Goal: Information Seeking & Learning: Learn about a topic

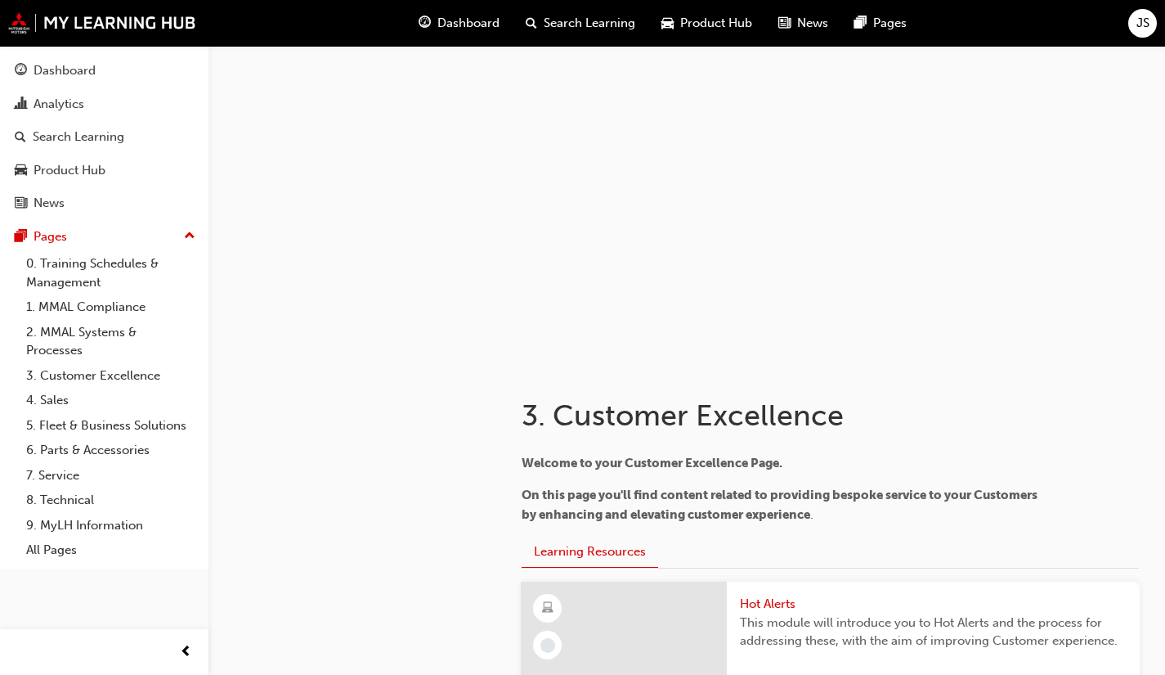
click at [77, 70] on div "Dashboard" at bounding box center [65, 70] width 62 height 19
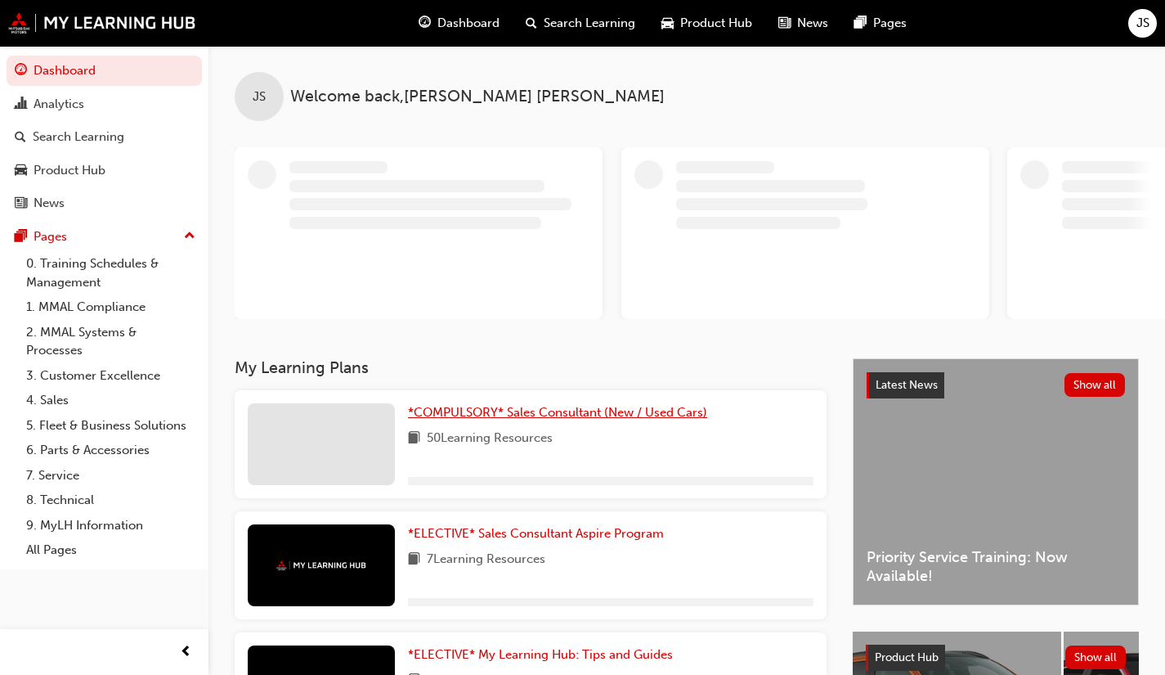
click at [591, 412] on span "*COMPULSORY* Sales Consultant (New / Used Cars)" at bounding box center [557, 412] width 299 height 15
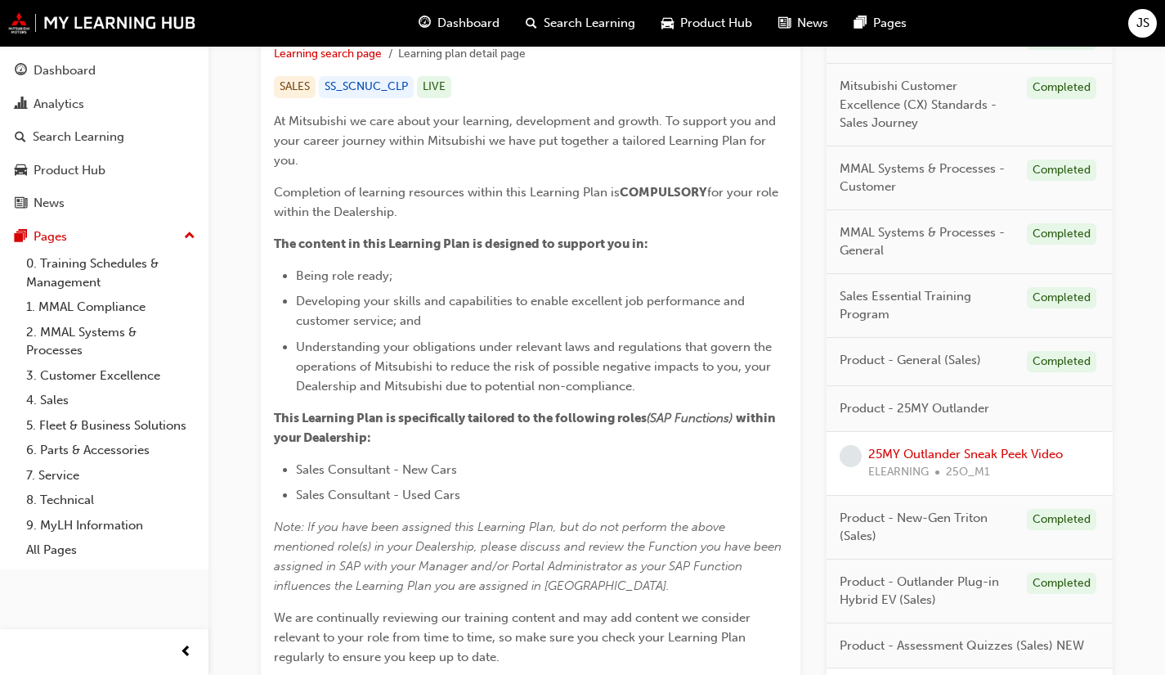
scroll to position [409, 0]
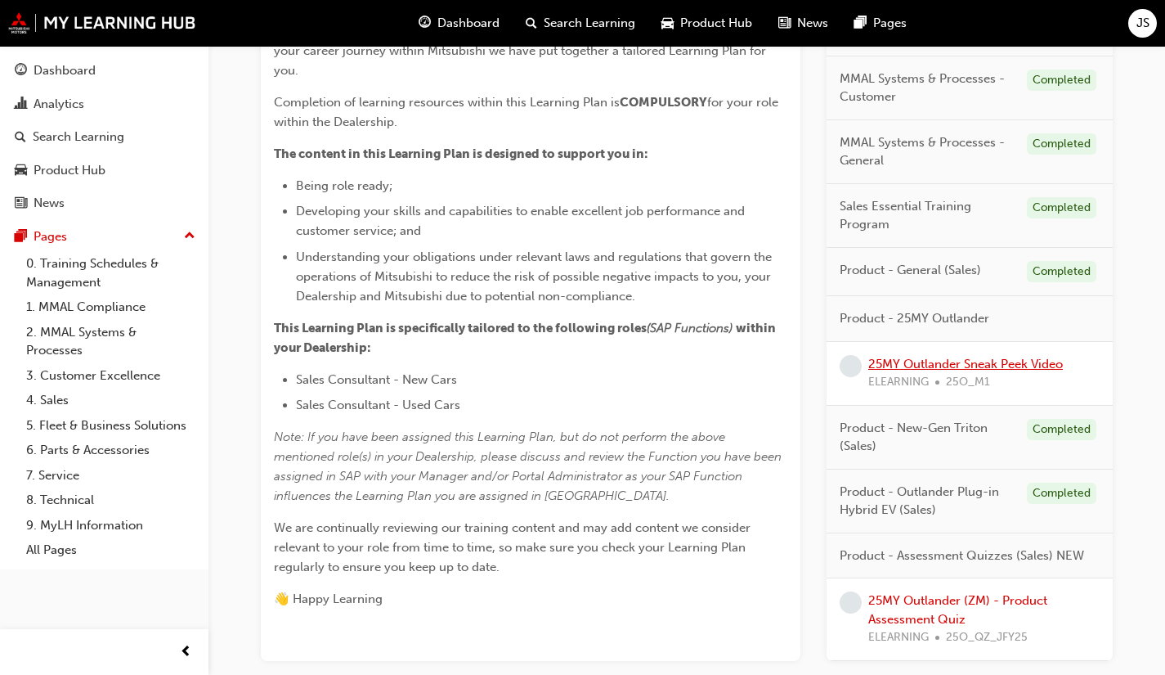
click at [1000, 364] on link "25MY Outlander Sneak Peek Video" at bounding box center [965, 363] width 195 height 15
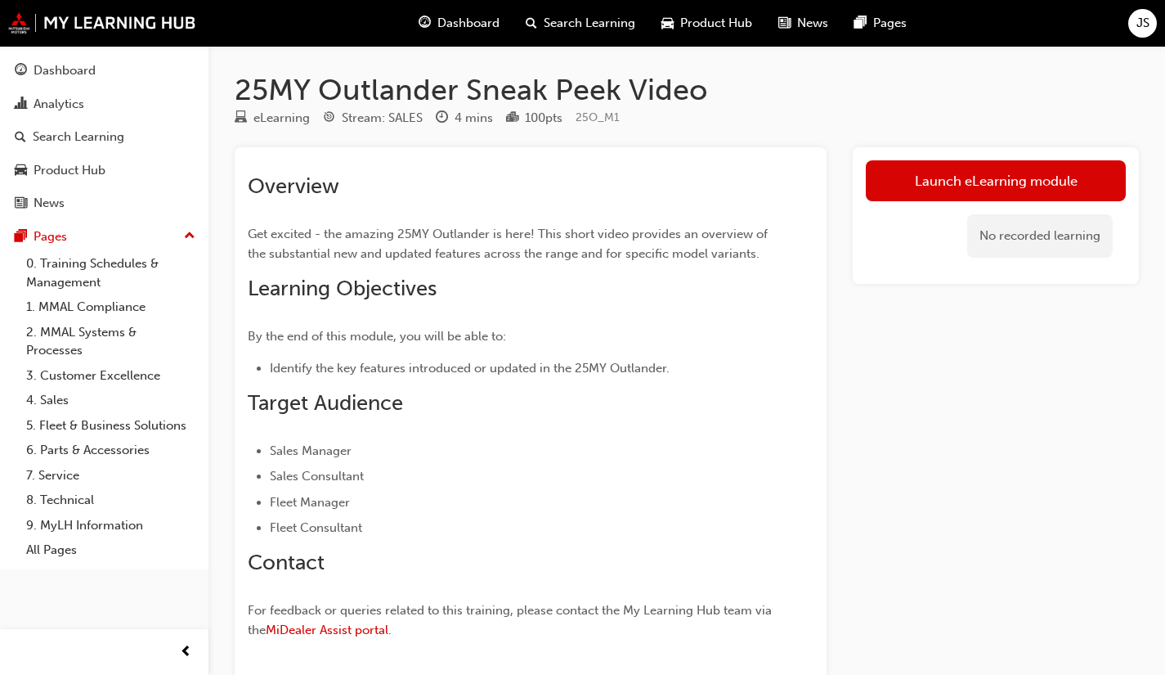
click at [995, 177] on link "Launch eLearning module" at bounding box center [996, 180] width 260 height 41
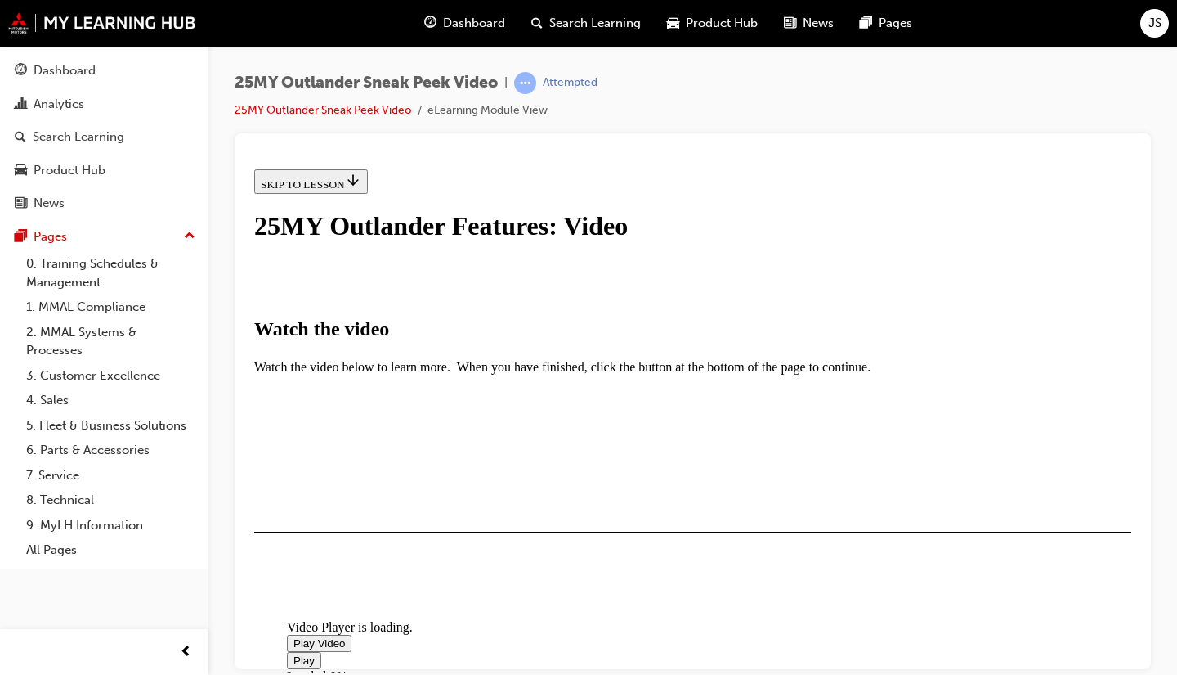
click at [294, 636] on span "Video player" at bounding box center [294, 642] width 0 height 12
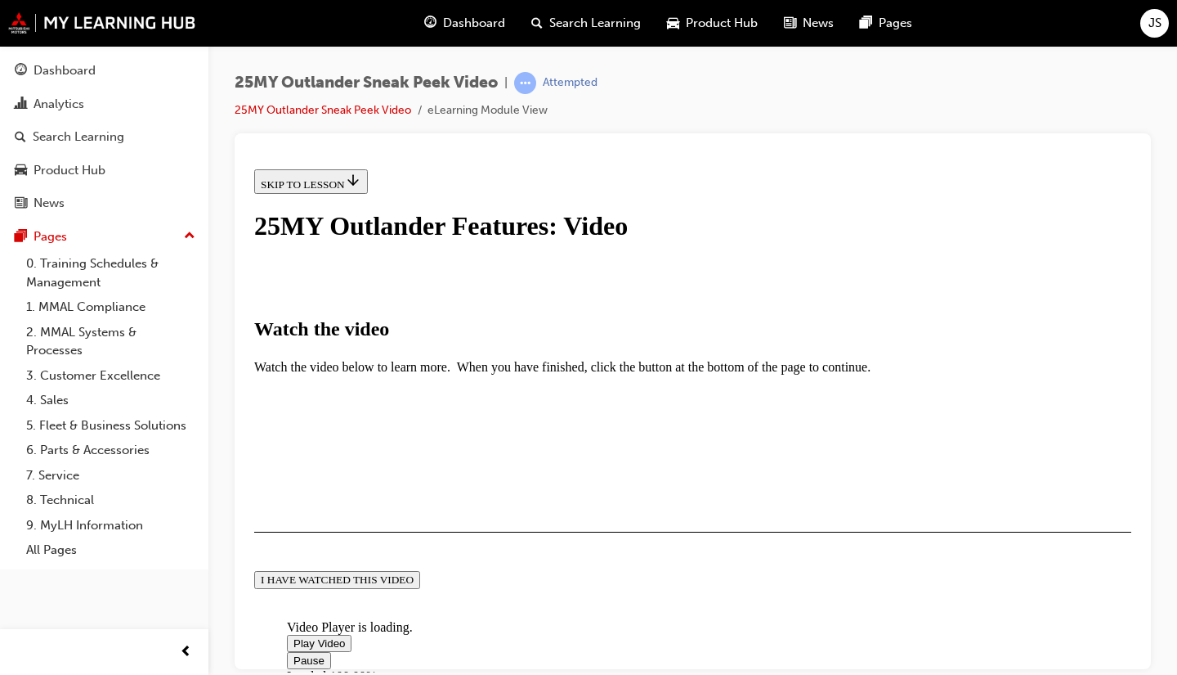
click at [414, 572] on div "I HAVE WATCHED THIS VIDEO" at bounding box center [337, 578] width 153 height 13
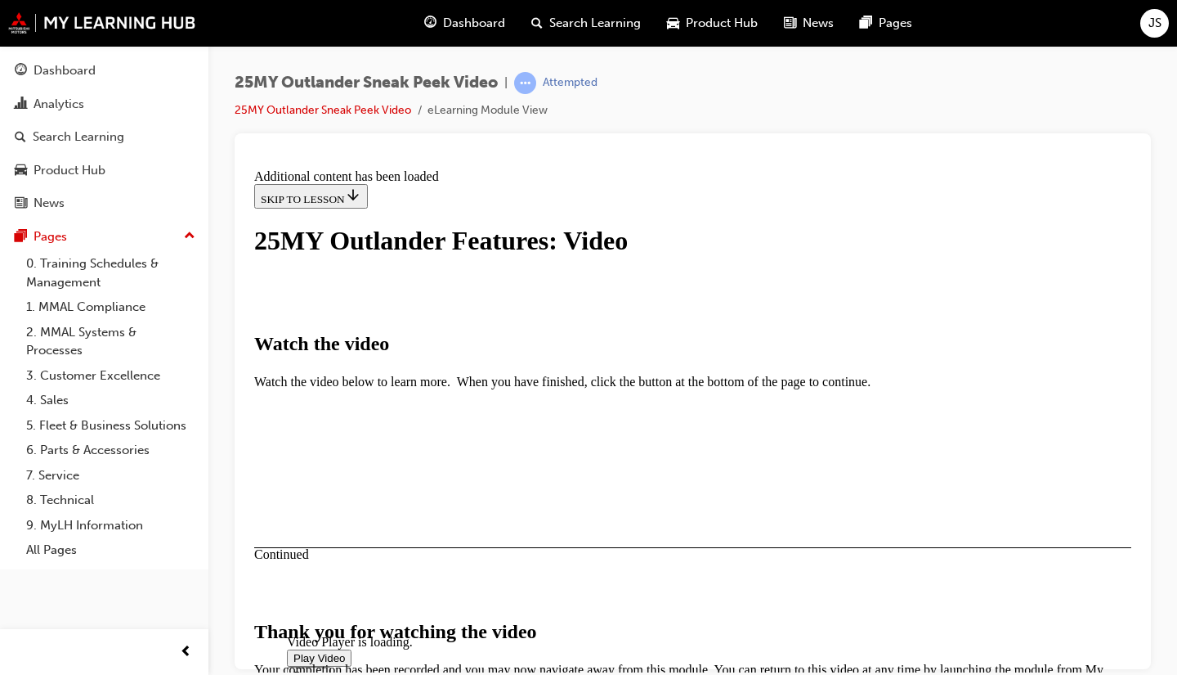
scroll to position [577, 0]
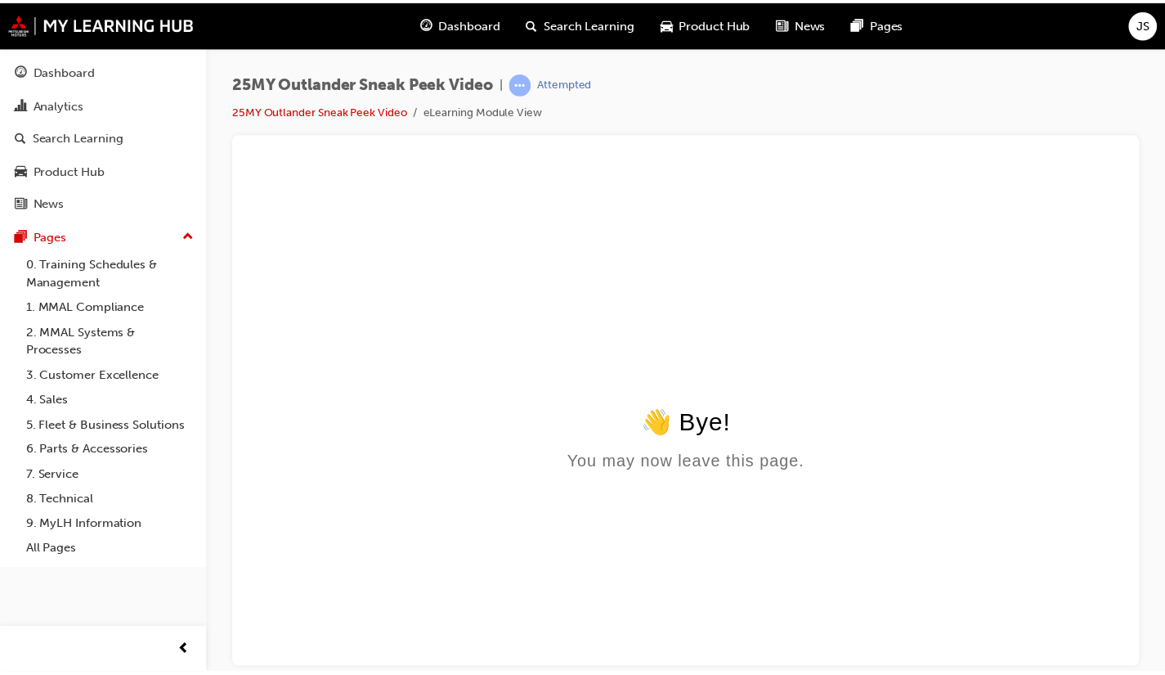
scroll to position [0, 0]
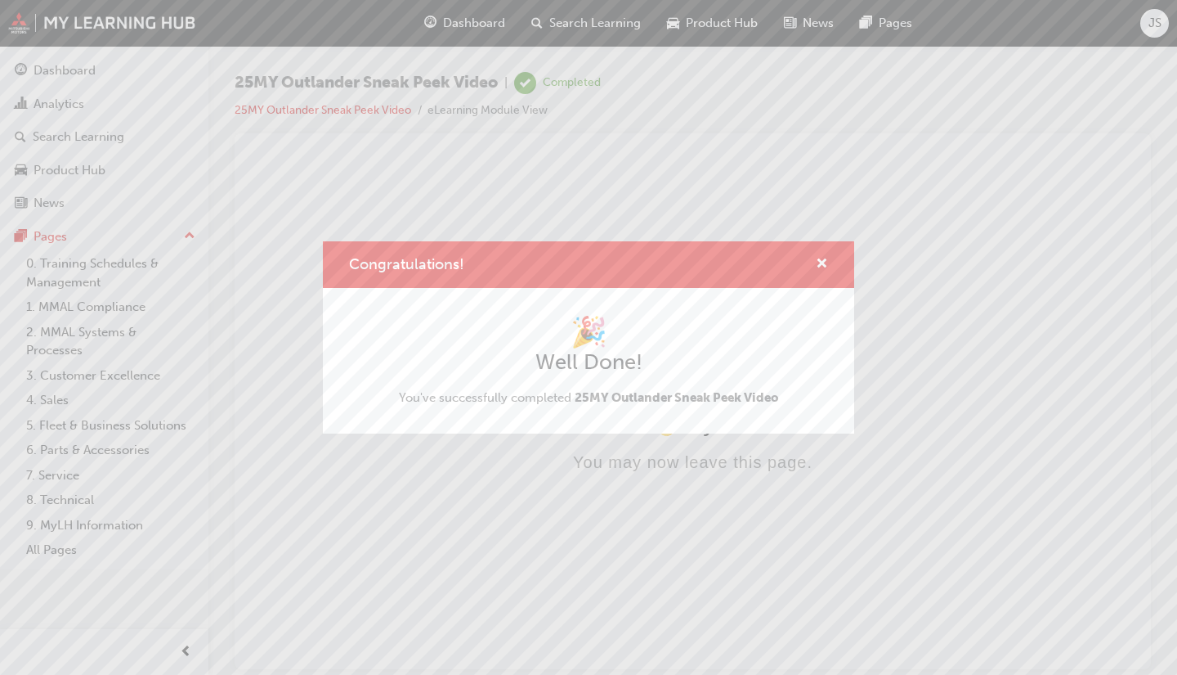
click at [813, 267] on div "Congratulations!" at bounding box center [815, 264] width 25 height 20
click at [823, 263] on span "cross-icon" at bounding box center [822, 265] width 12 height 15
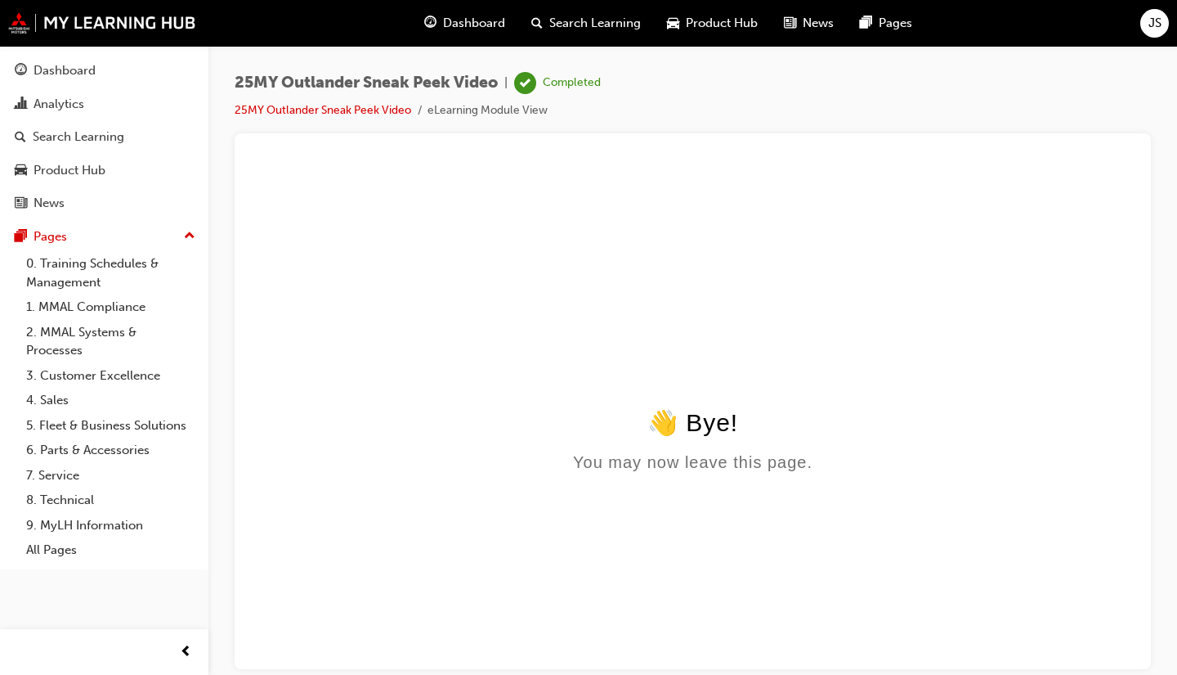
click at [459, 355] on html "👋 Bye! You may now leave this page." at bounding box center [693, 320] width 890 height 316
click at [74, 78] on div "Dashboard" at bounding box center [65, 70] width 62 height 19
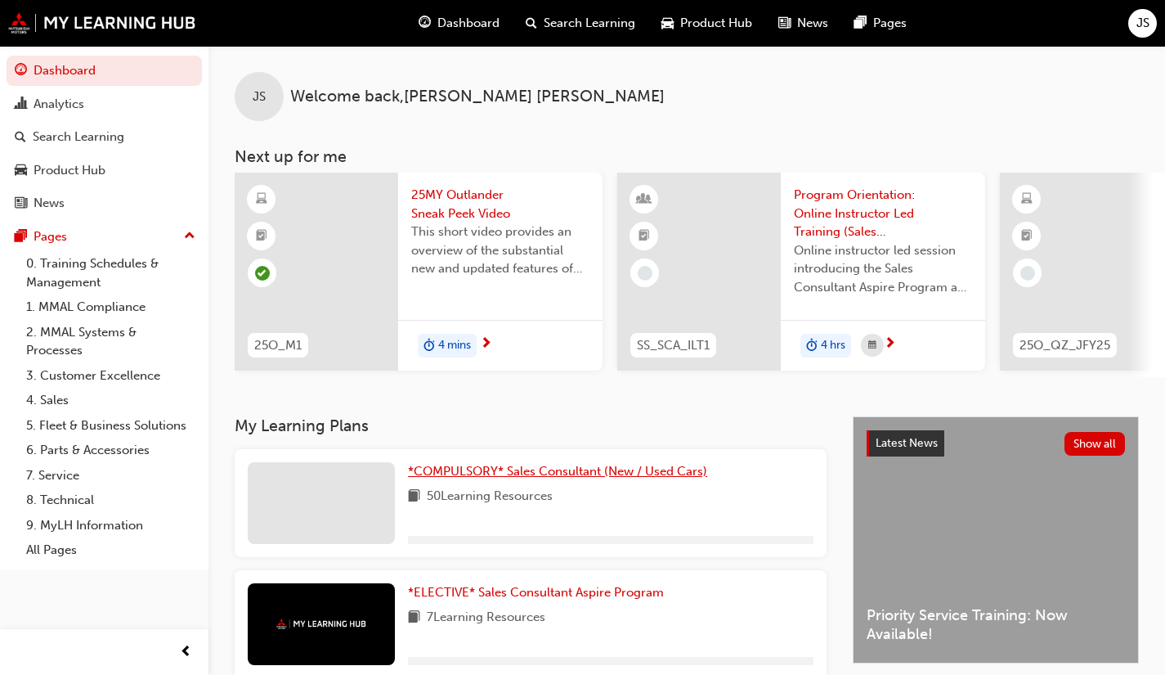
click at [605, 477] on span "*COMPULSORY* Sales Consultant (New / Used Cars)" at bounding box center [557, 471] width 299 height 15
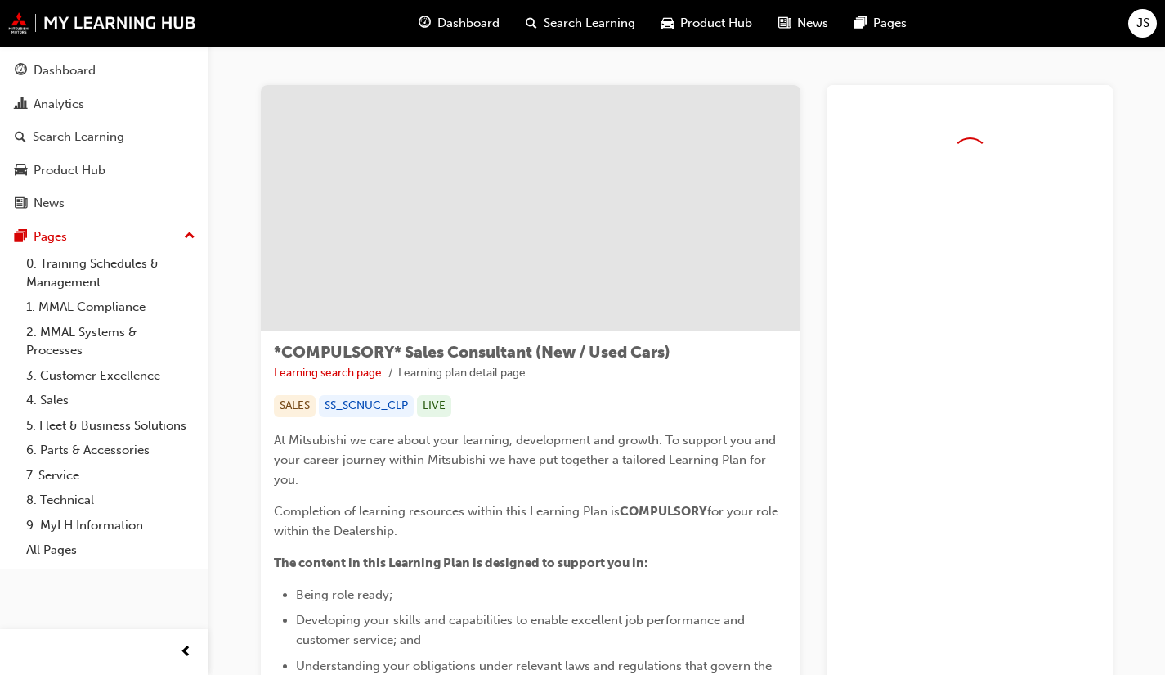
drag, startPoint x: 607, startPoint y: 475, endPoint x: 998, endPoint y: 504, distance: 391.9
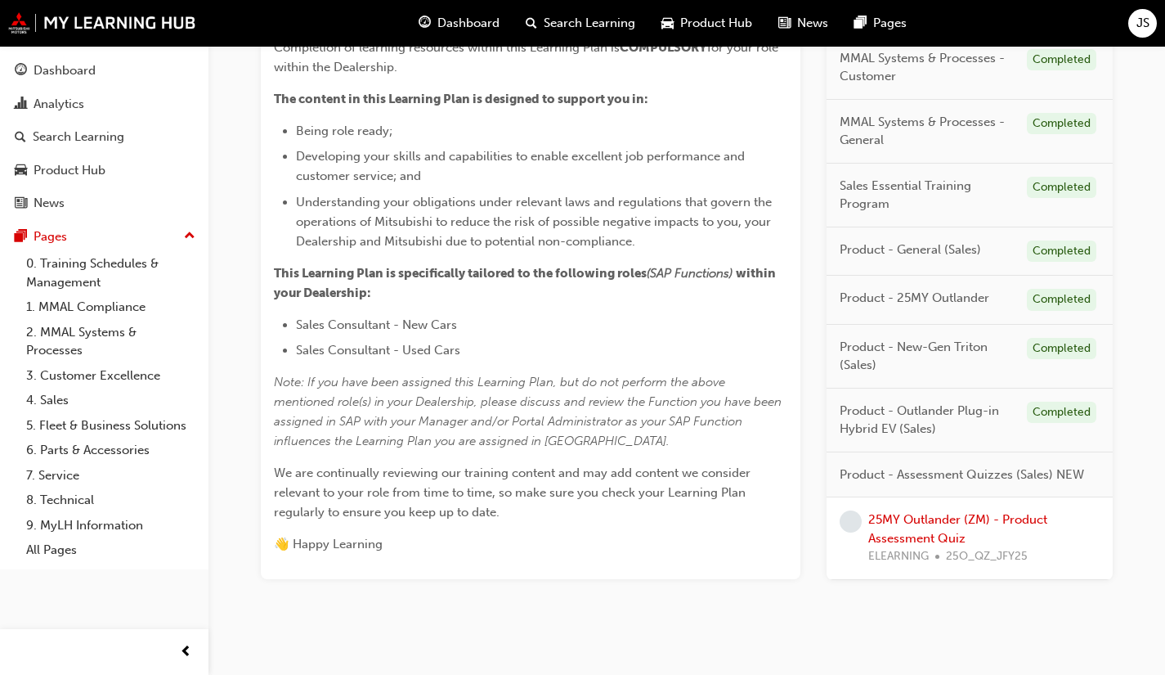
scroll to position [487, 0]
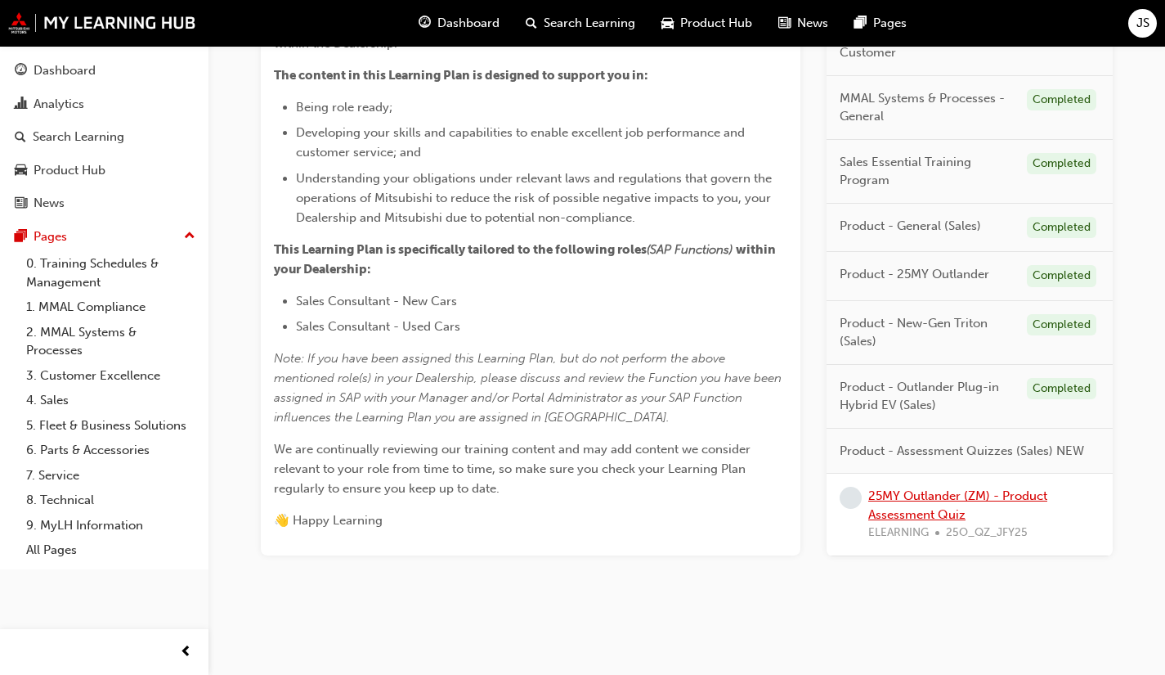
click at [966, 498] on link "25MY Outlander (ZM) - Product Assessment Quiz" at bounding box center [957, 505] width 179 height 34
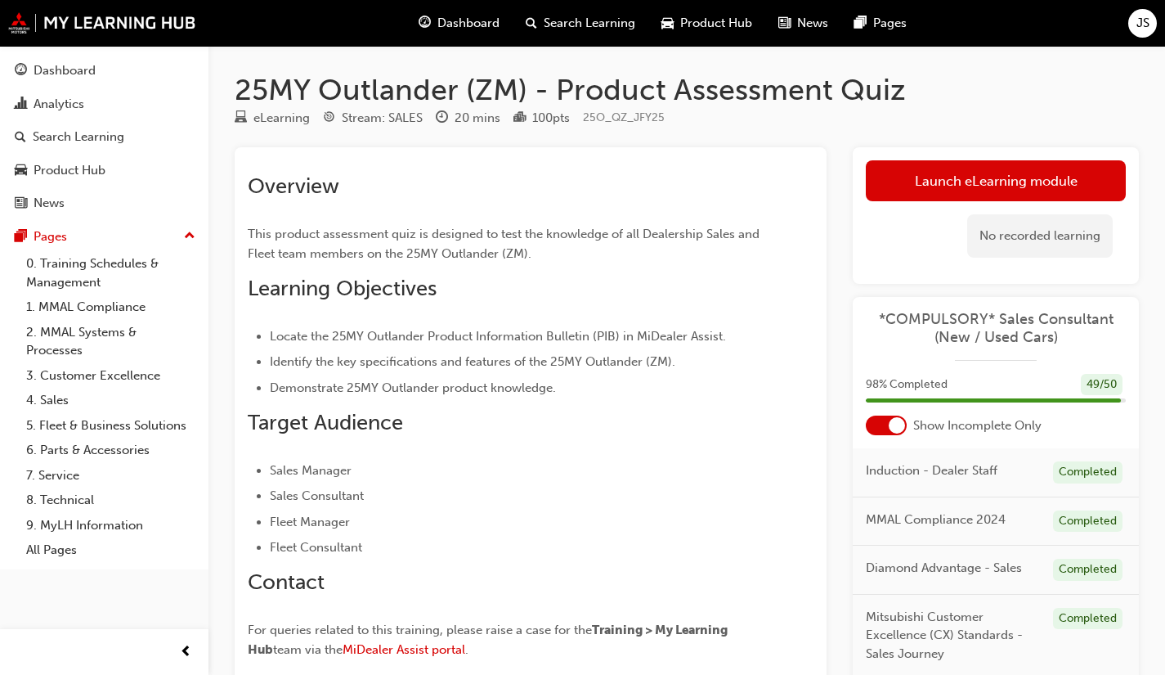
click at [939, 205] on div "No recorded learning" at bounding box center [996, 235] width 260 height 69
click at [929, 177] on link "Launch eLearning module" at bounding box center [996, 180] width 260 height 41
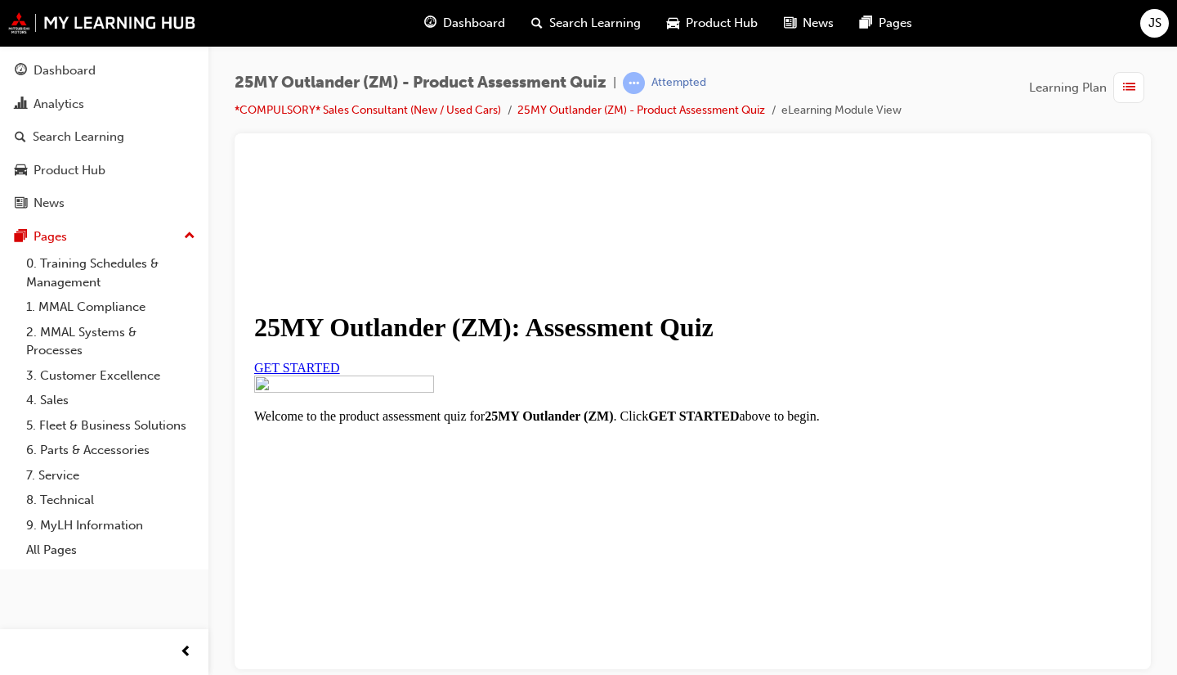
click at [340, 374] on span "GET STARTED" at bounding box center [297, 367] width 86 height 14
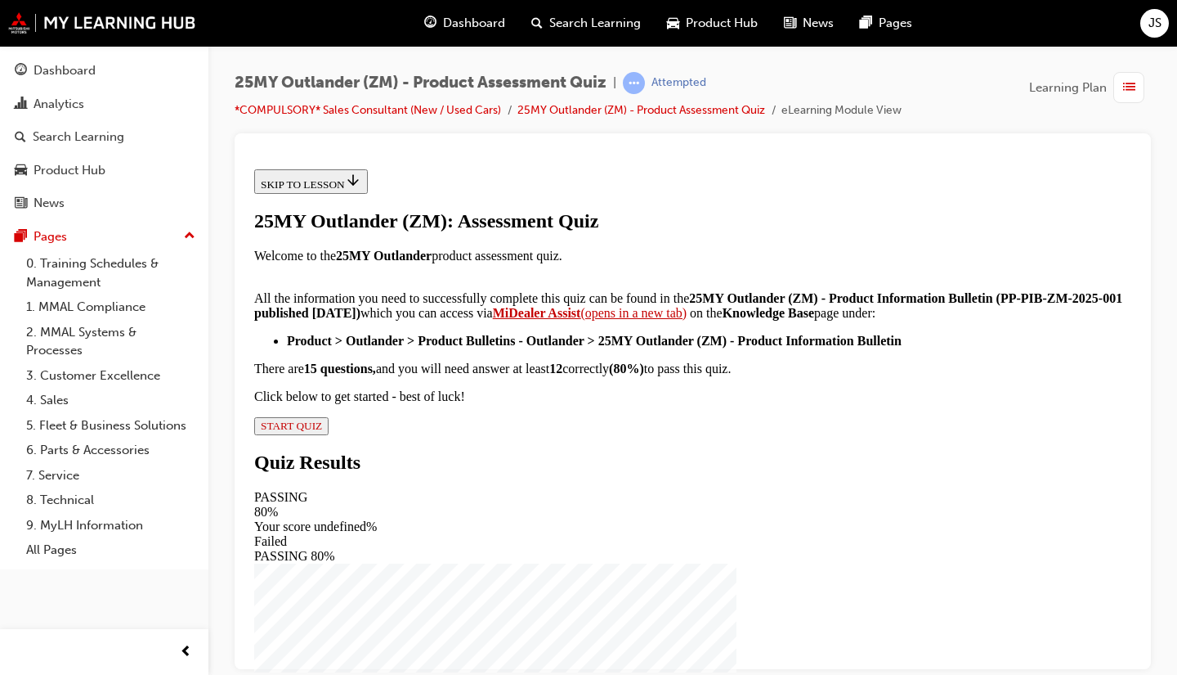
scroll to position [343, 0]
click at [500, 434] on div "25MY Outlander (ZM): Assessment Quiz Welcome to the 25MY Outlander product asse…" at bounding box center [692, 321] width 877 height 225
click at [322, 431] on span "START QUIZ" at bounding box center [291, 425] width 61 height 12
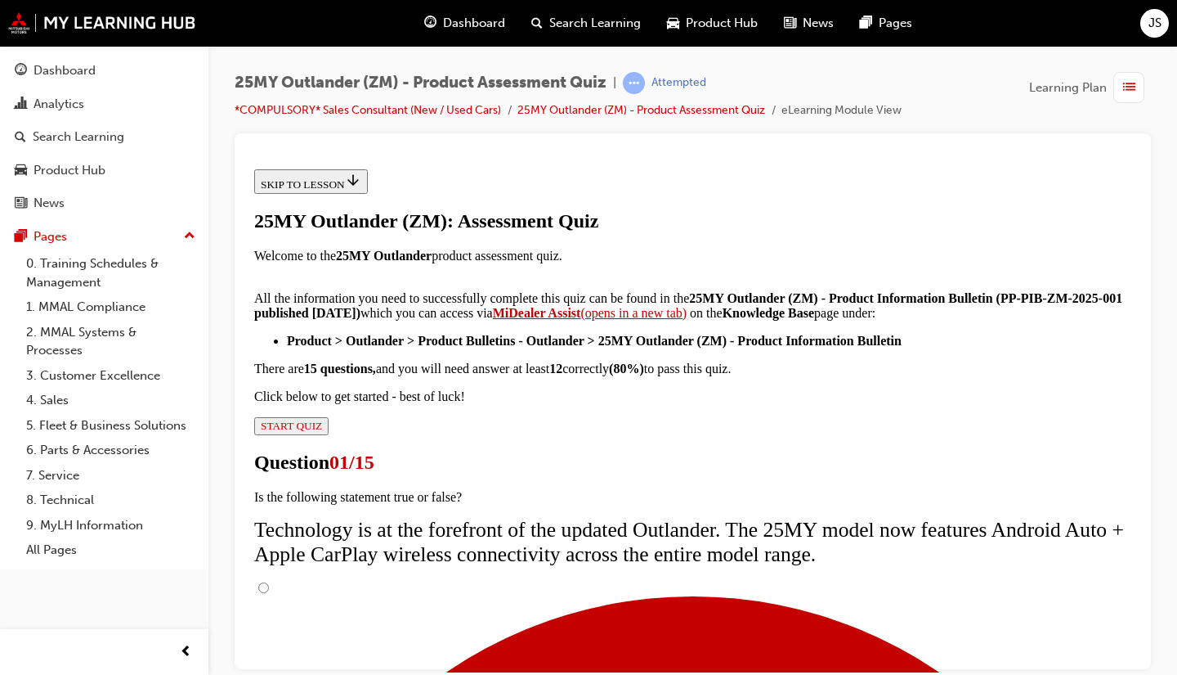
scroll to position [164, 0]
click at [269, 581] on input "True" at bounding box center [263, 586] width 11 height 11
radio input "true"
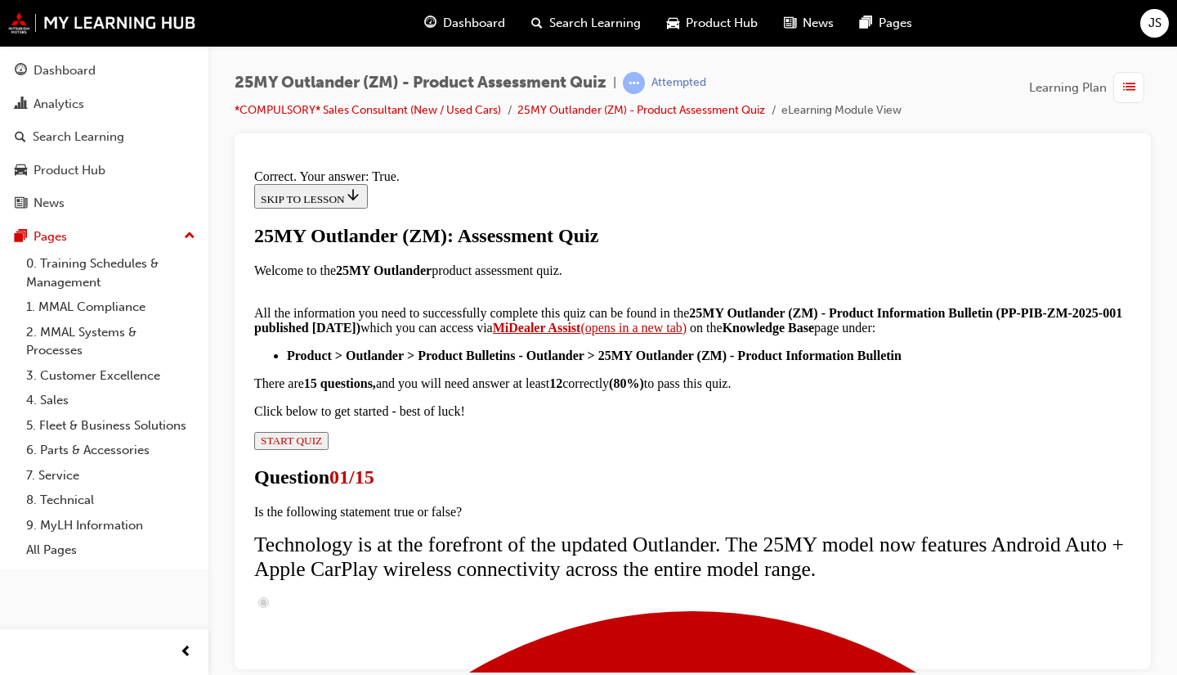
scroll to position [296, 0]
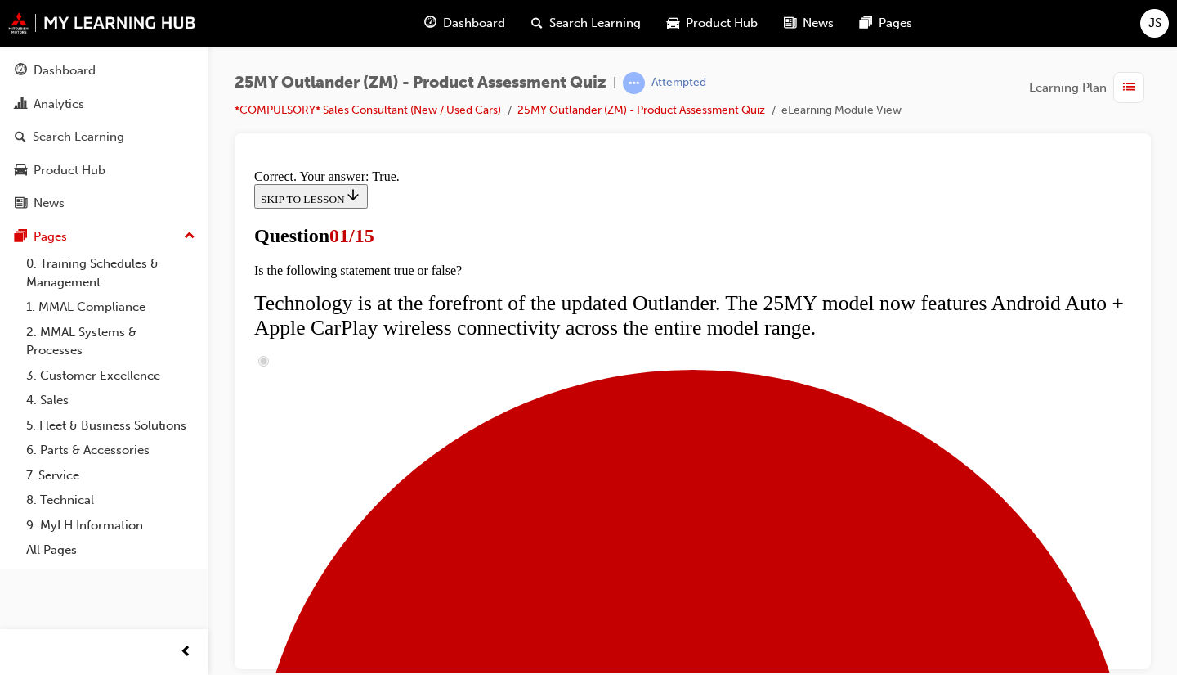
scroll to position [245, 0]
radio input "true"
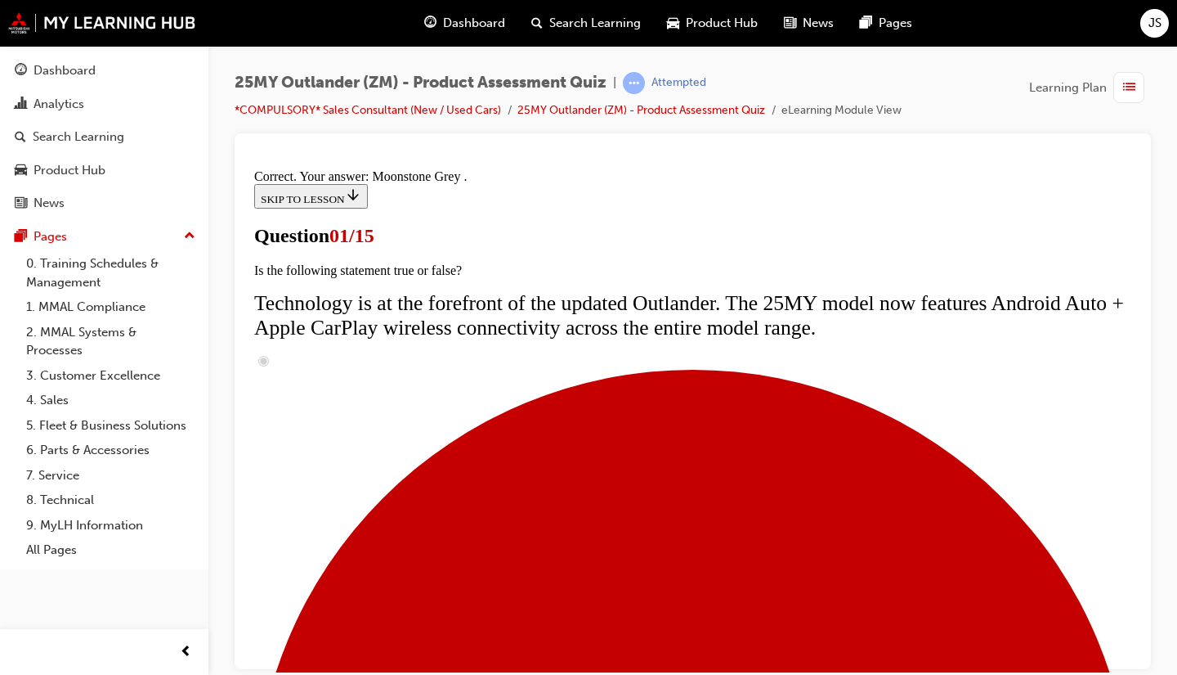
scroll to position [474, 0]
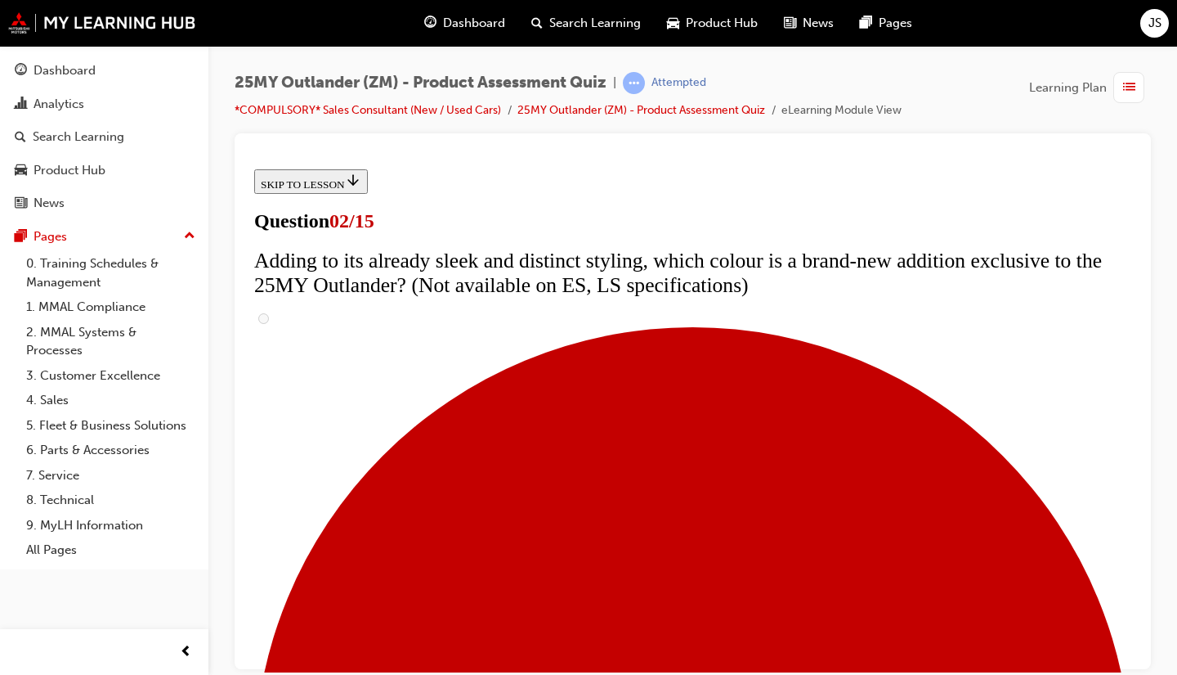
scroll to position [164, 0]
checkbox input "true"
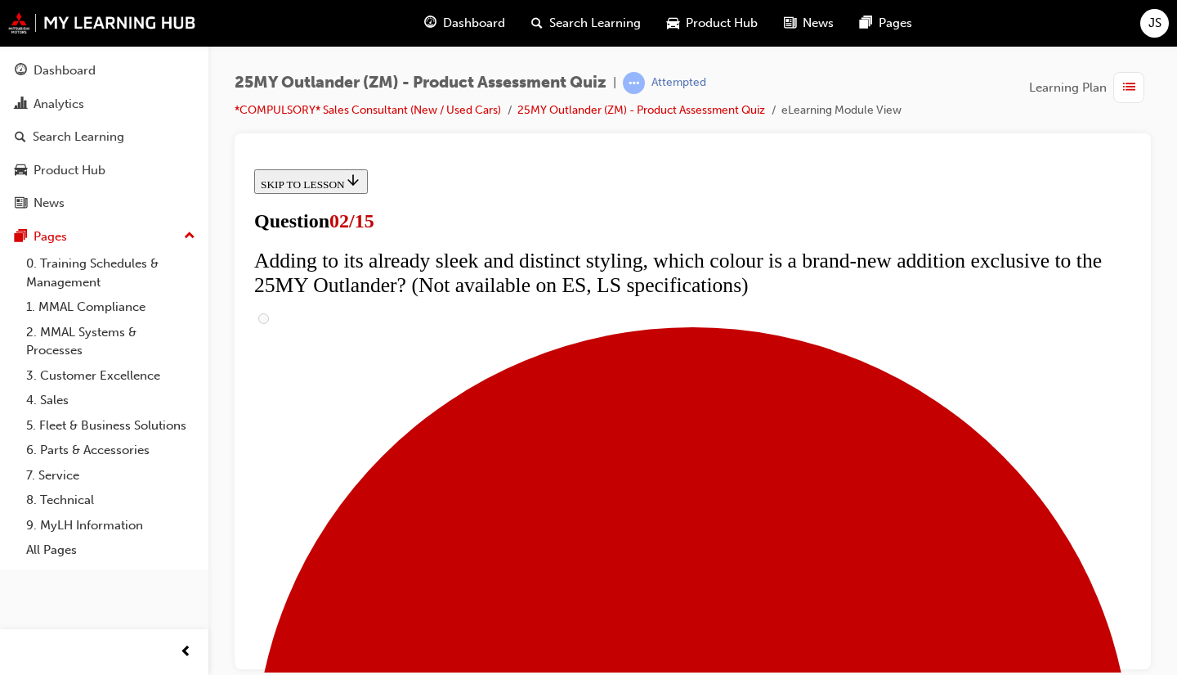
checkbox input "true"
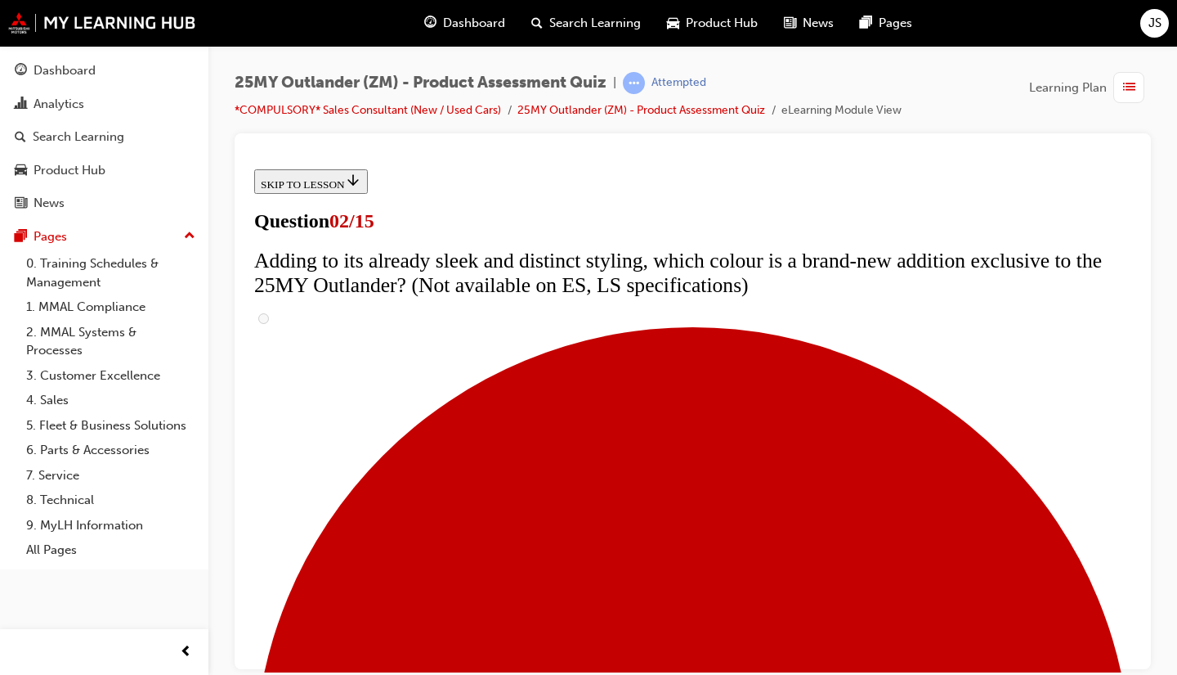
checkbox input "true"
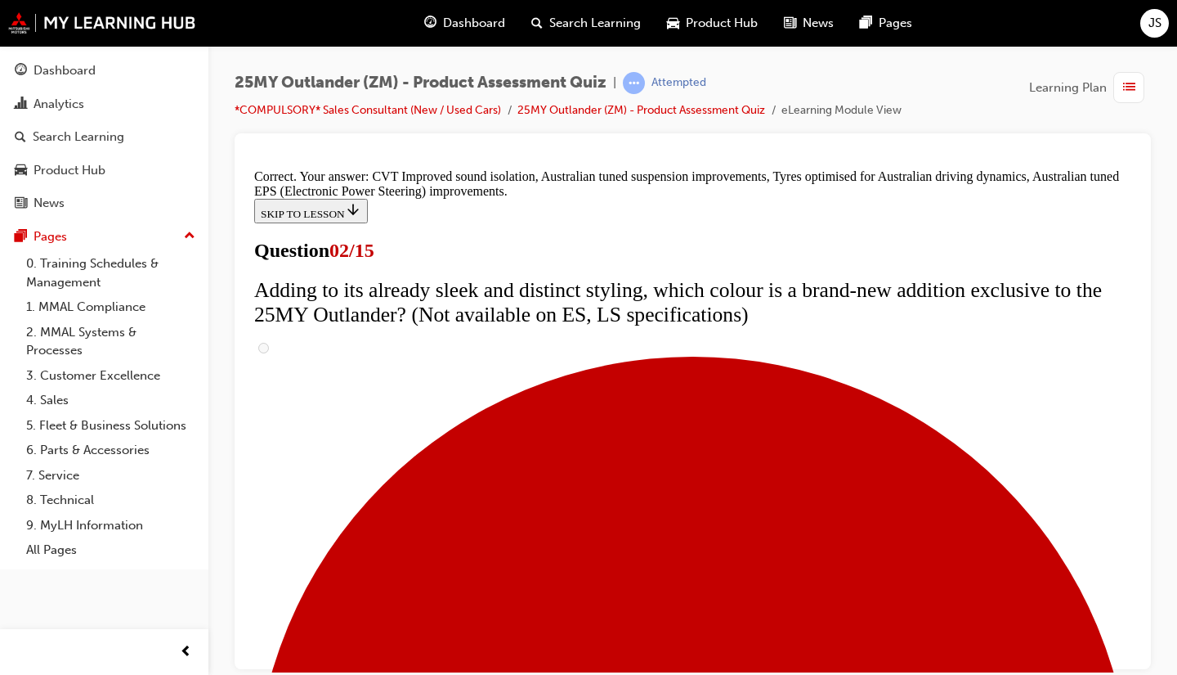
scroll to position [546, 0]
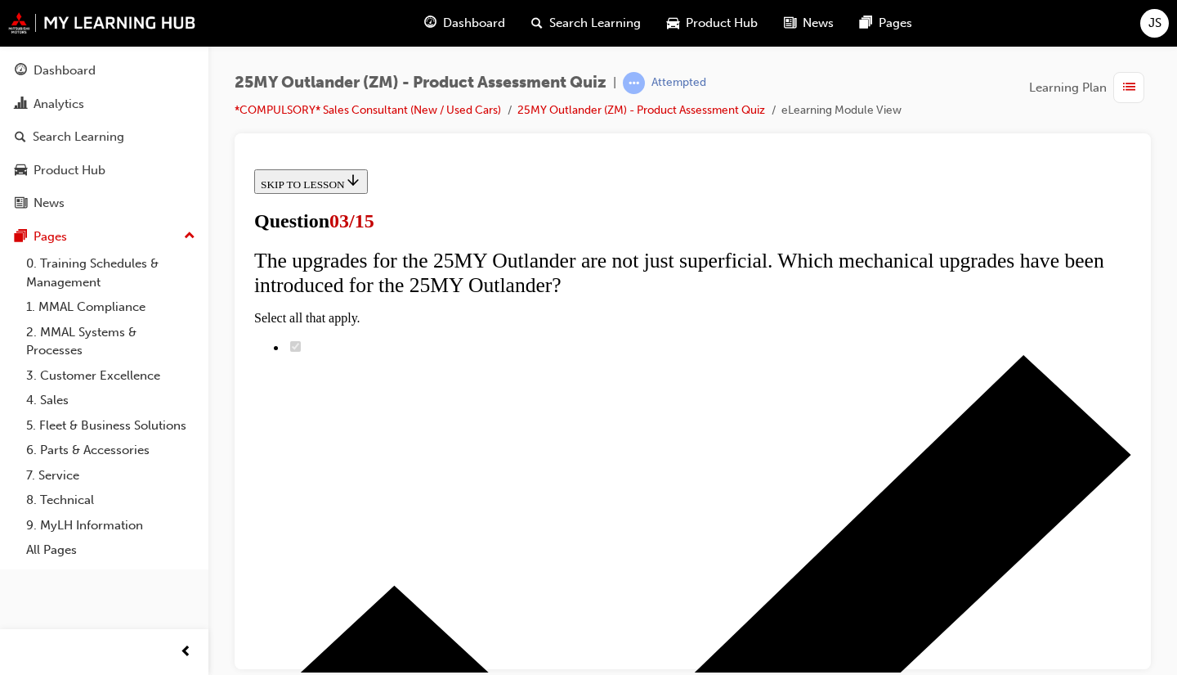
scroll to position [164, 0]
radio input "true"
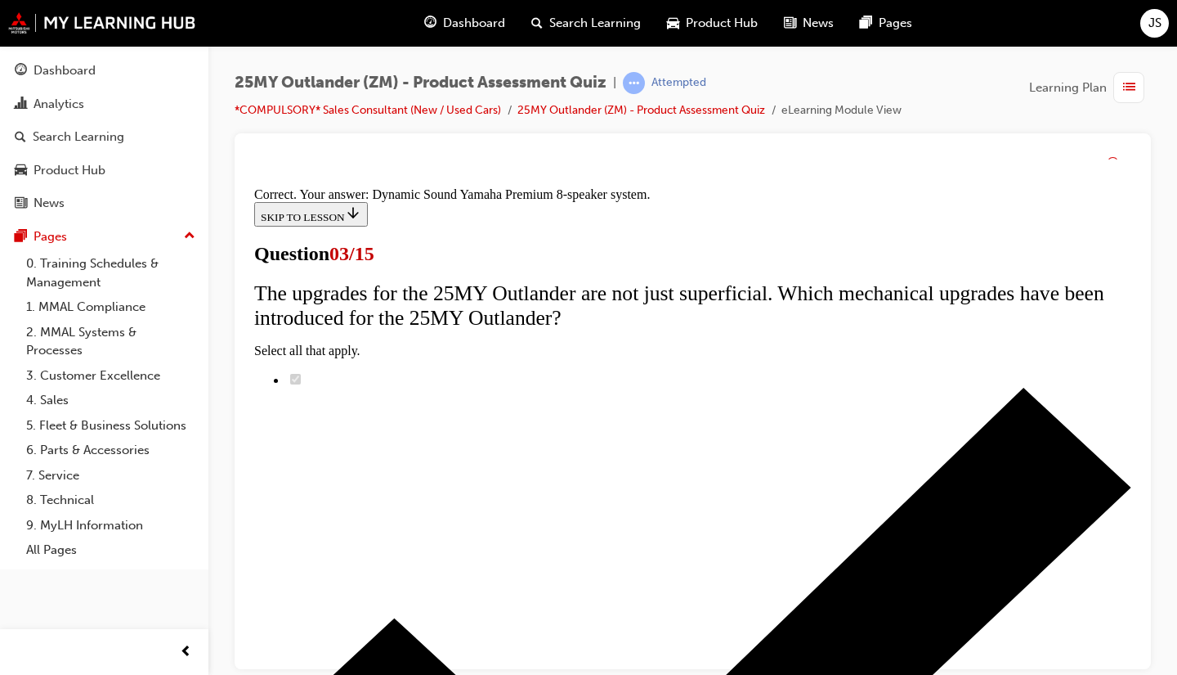
scroll to position [343, 0]
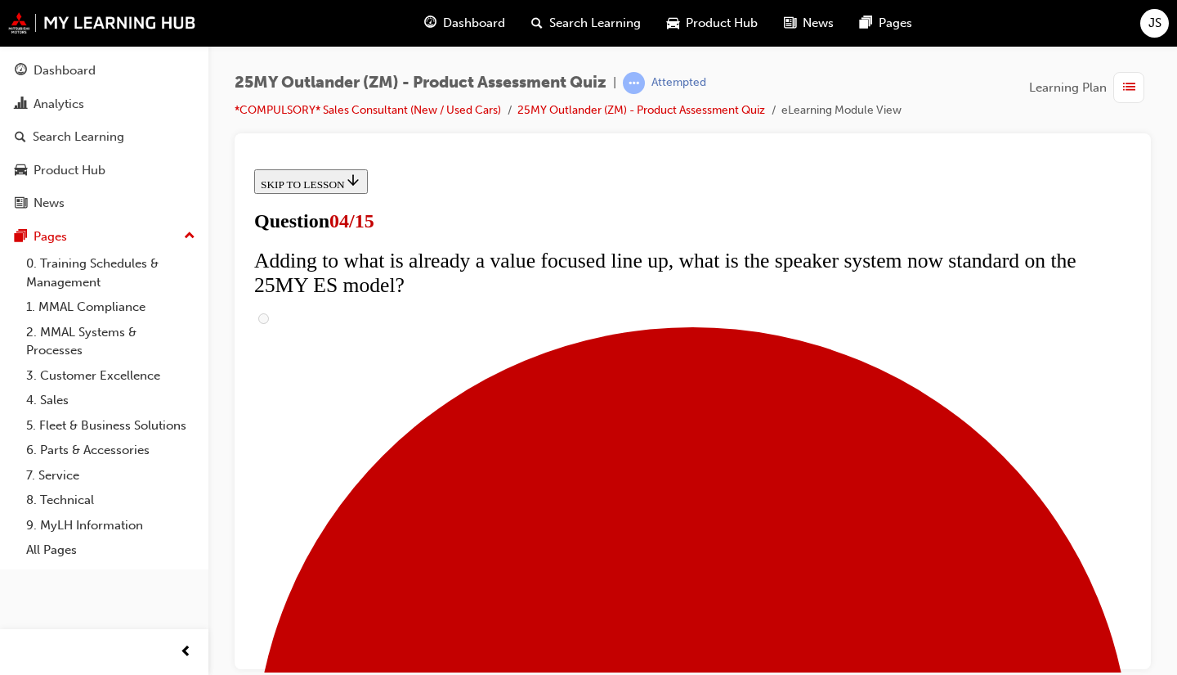
scroll to position [245, 0]
checkbox input "true"
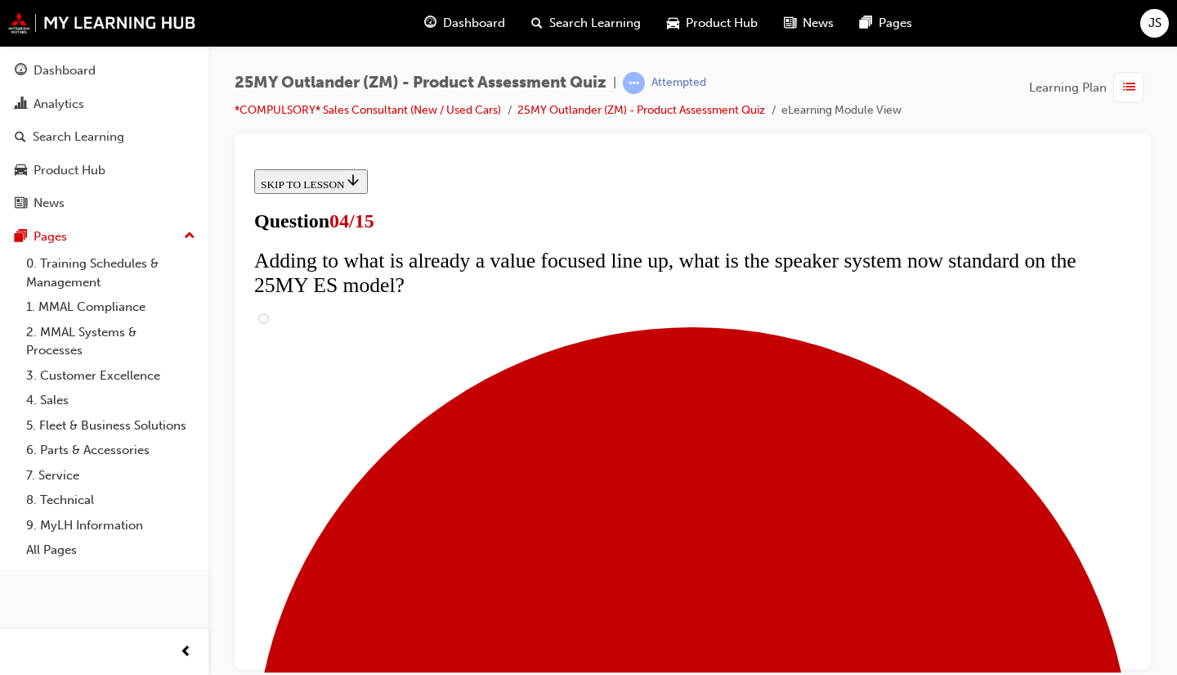
checkbox input "true"
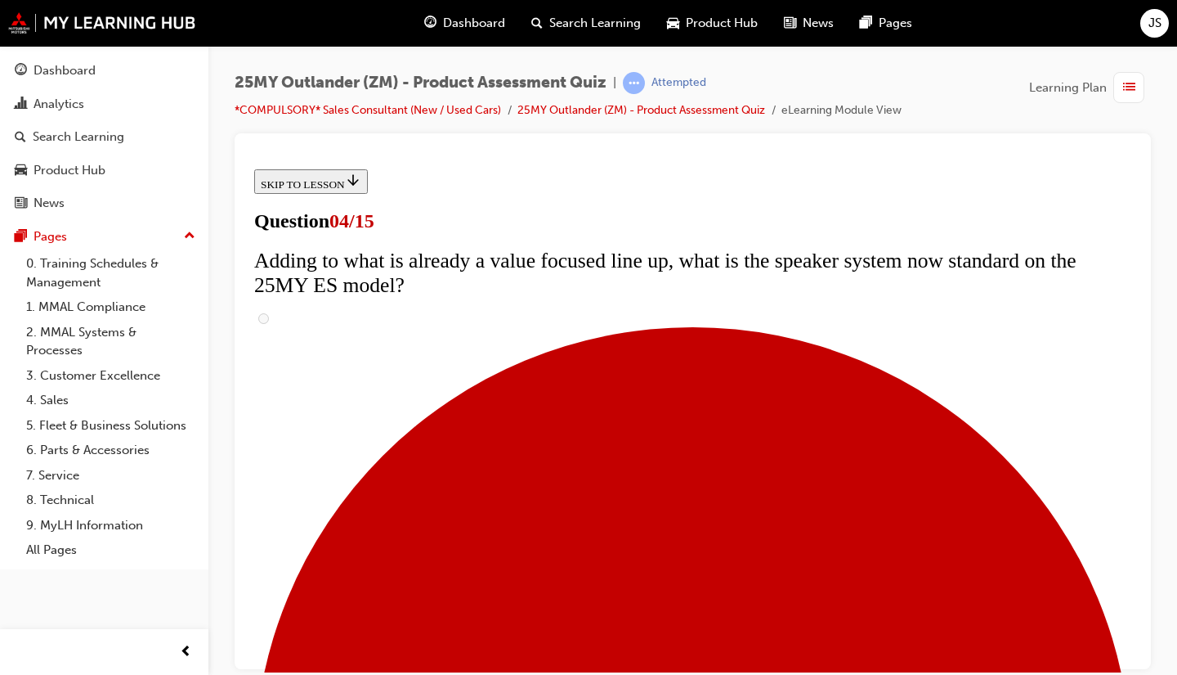
checkbox input "true"
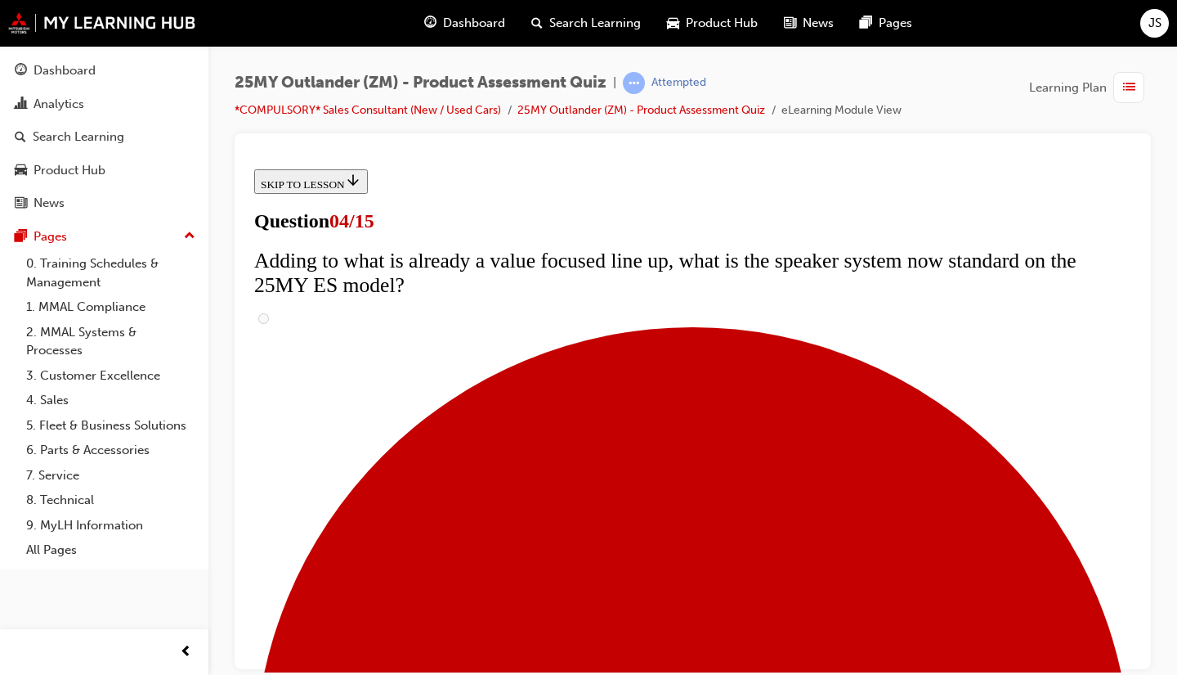
checkbox input "true"
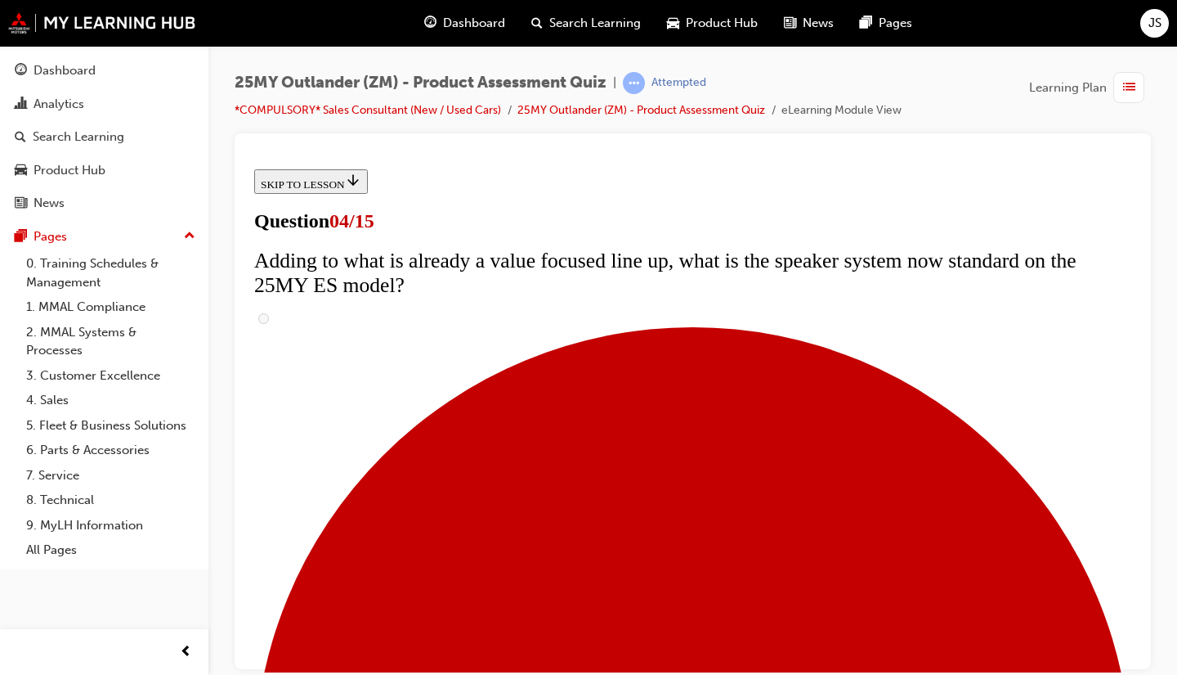
checkbox input "true"
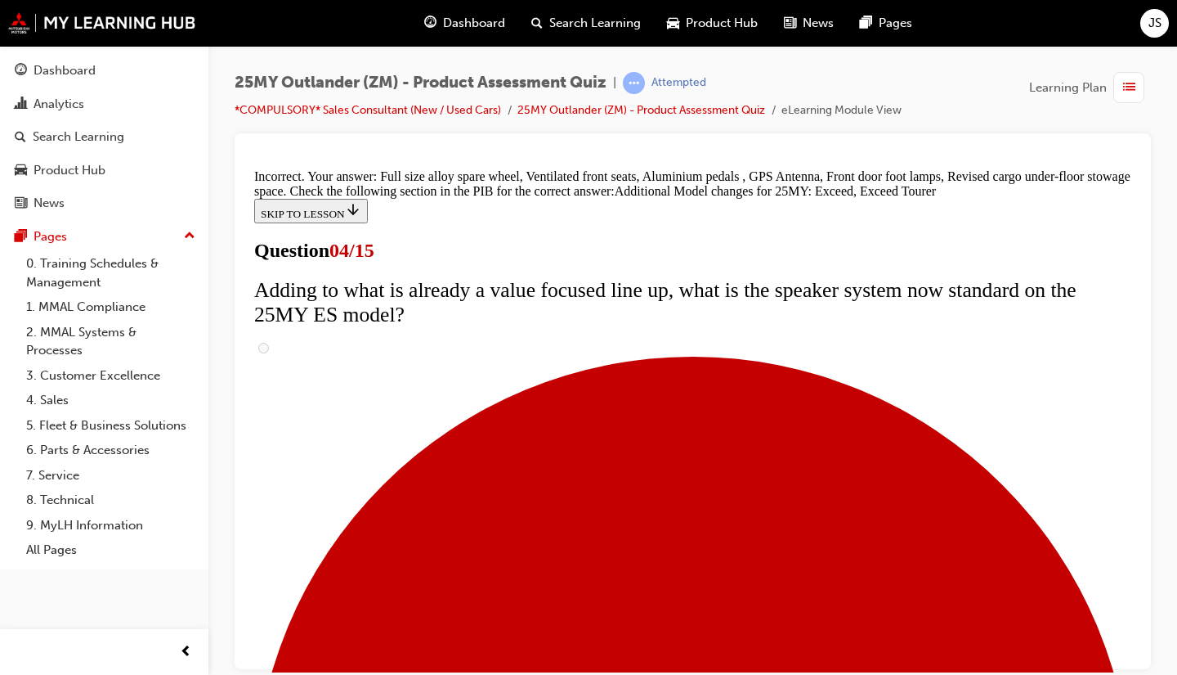
scroll to position [723, 0]
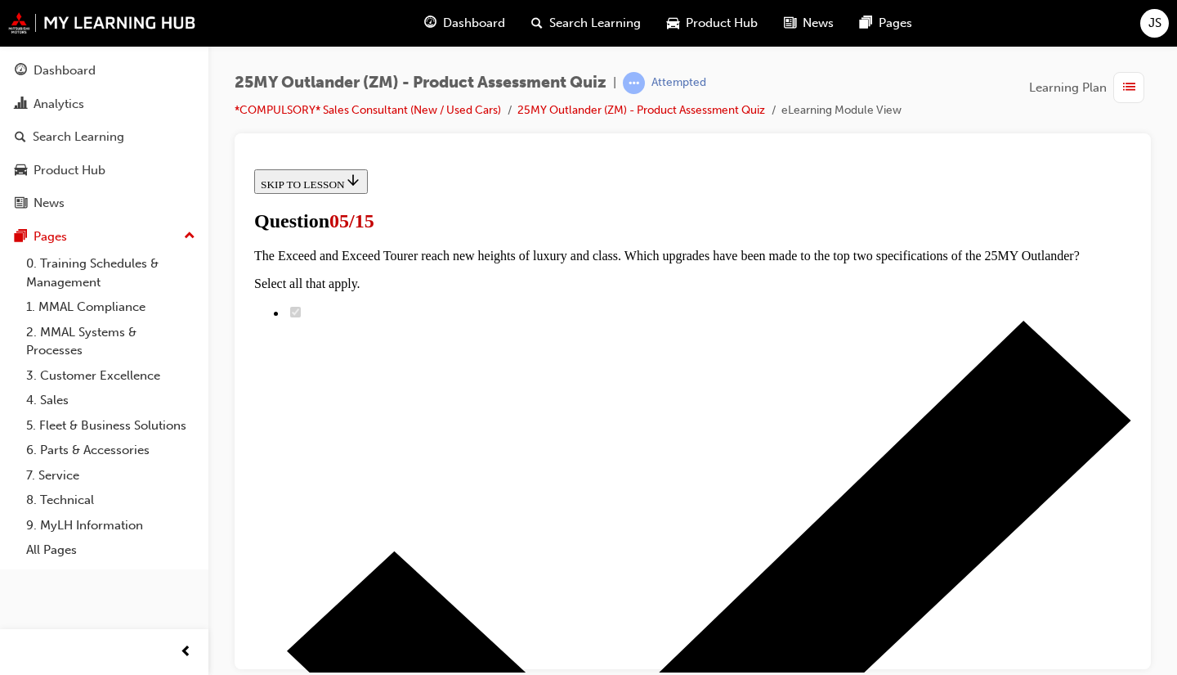
scroll to position [327, 0]
radio input "true"
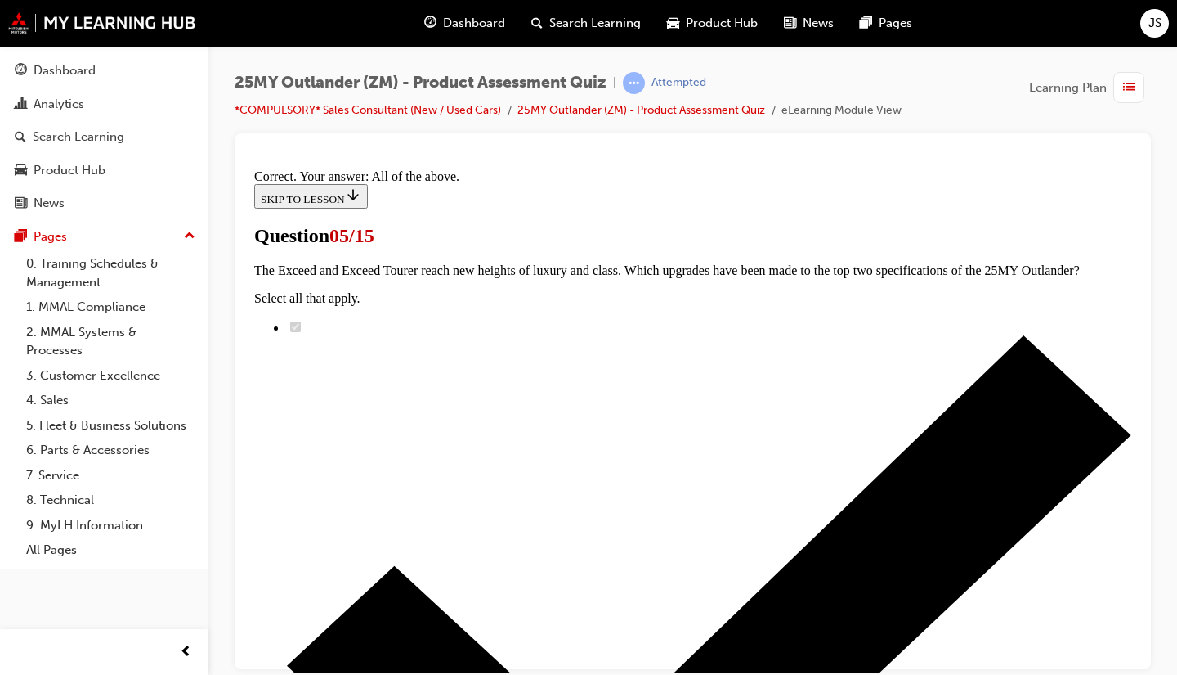
scroll to position [474, 0]
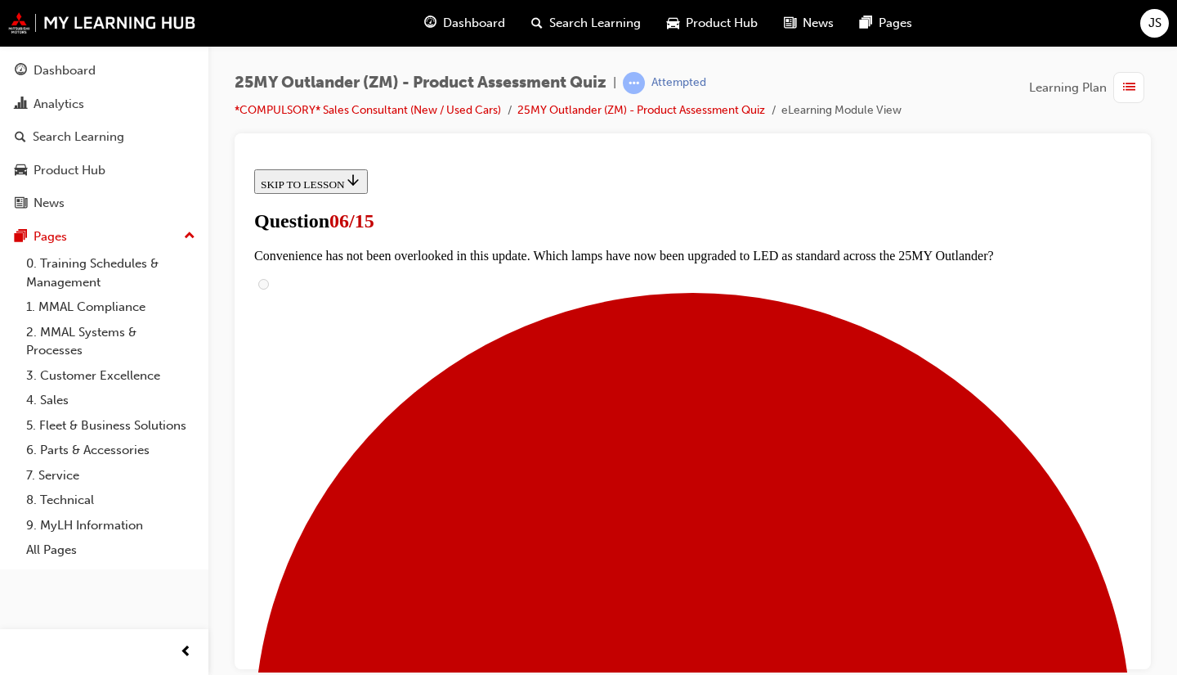
scroll to position [409, 0]
radio input "true"
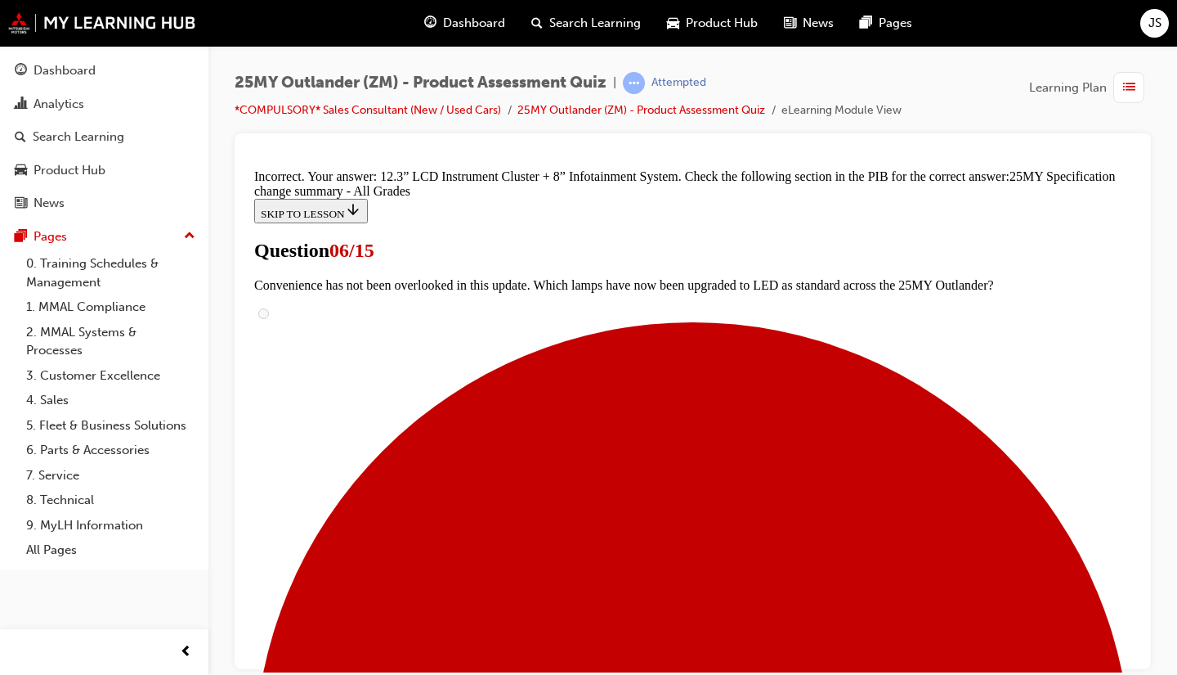
scroll to position [729, 0]
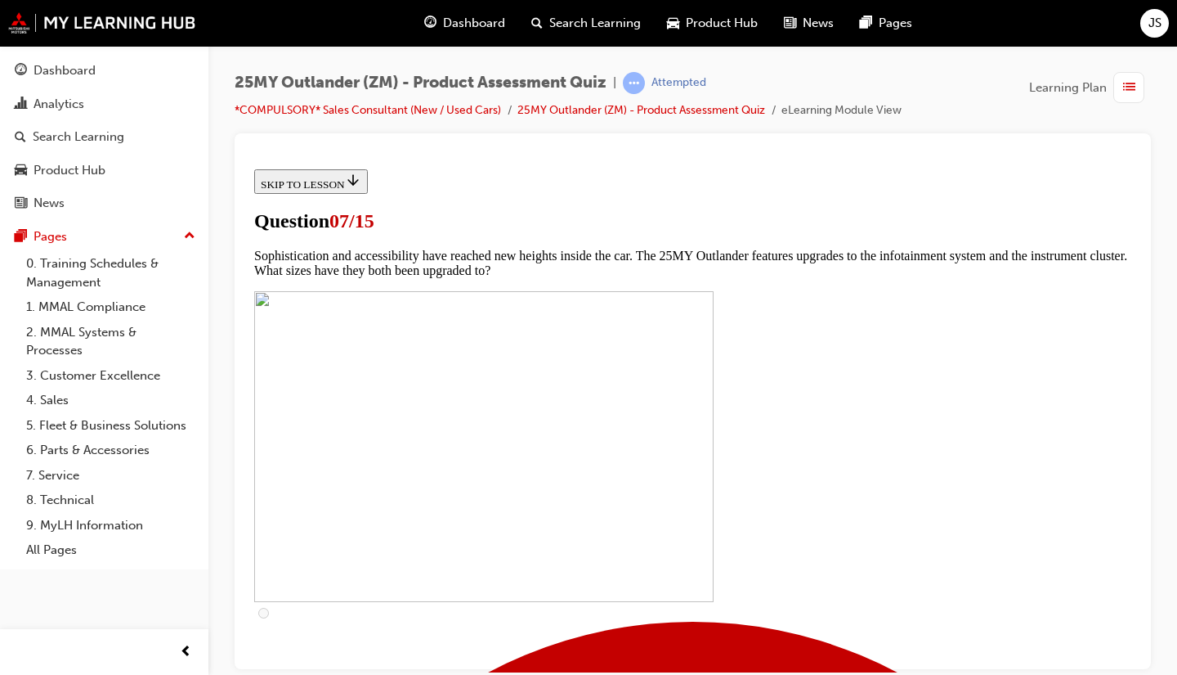
scroll to position [409, 0]
checkbox input "true"
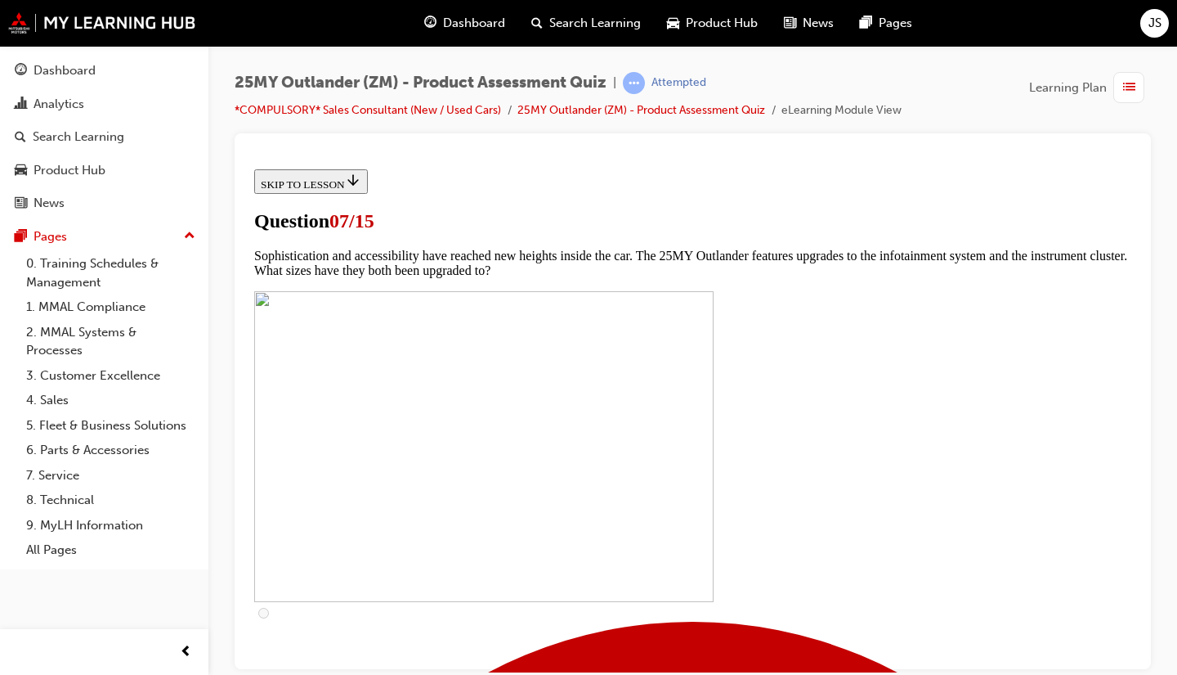
checkbox input "true"
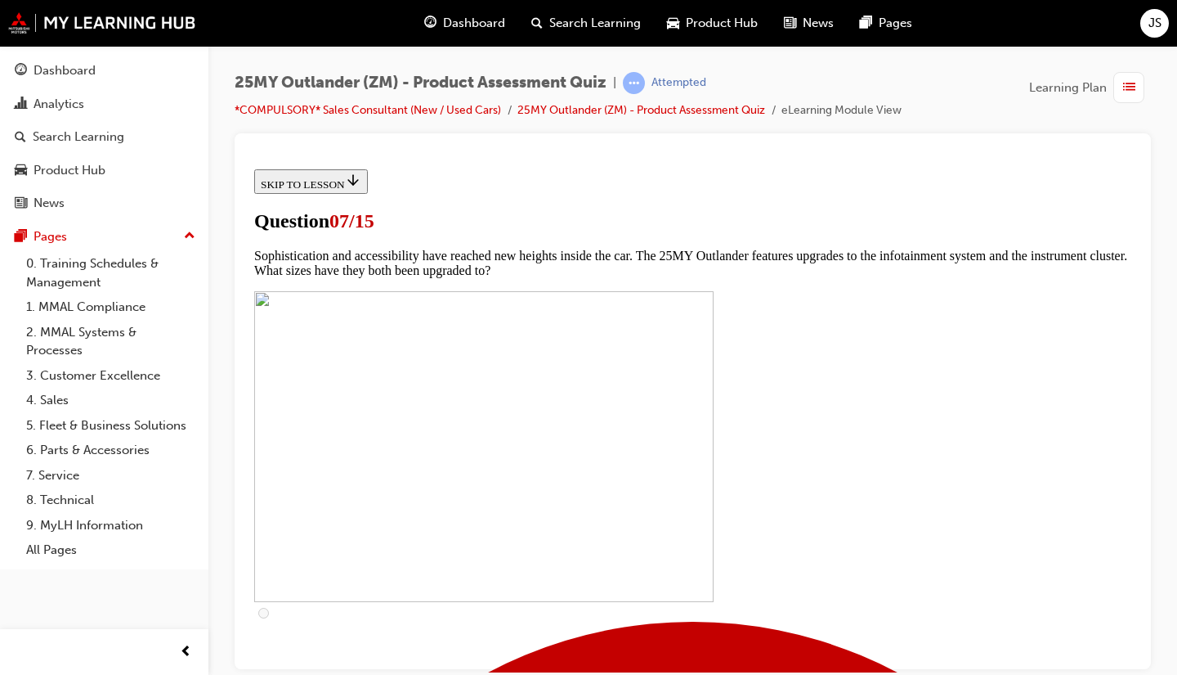
checkbox input "true"
drag, startPoint x: 582, startPoint y: 582, endPoint x: 725, endPoint y: 550, distance: 146.6
checkbox input "true"
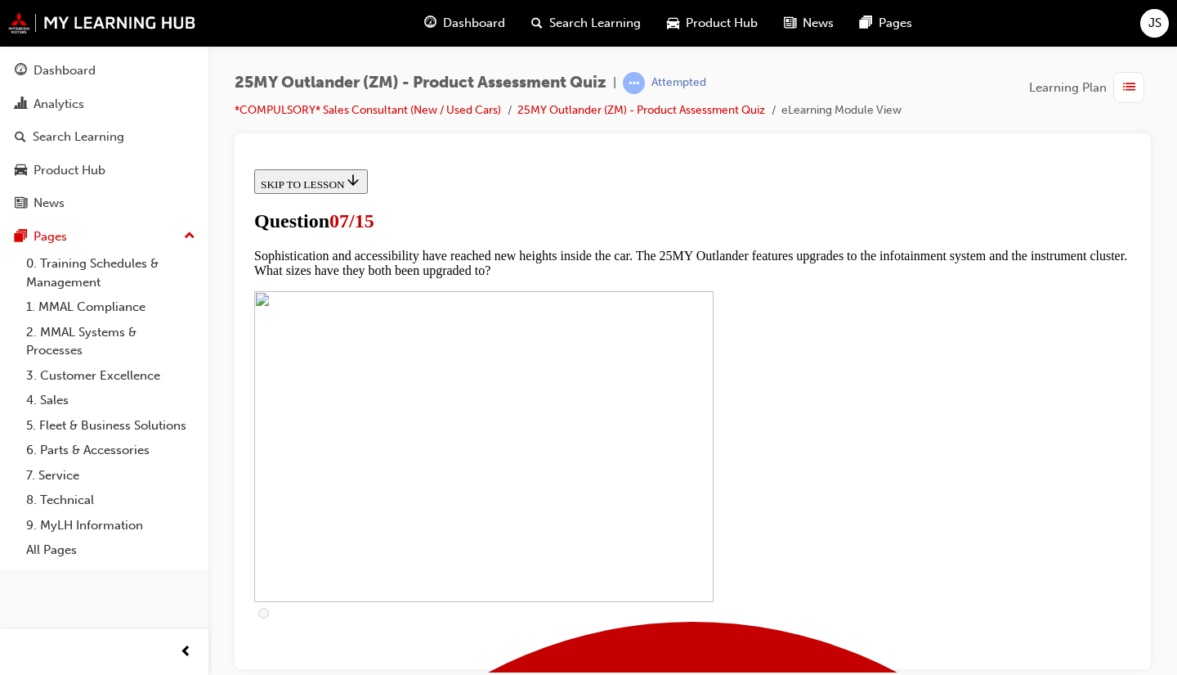
drag, startPoint x: 723, startPoint y: 527, endPoint x: 725, endPoint y: 508, distance: 19.8
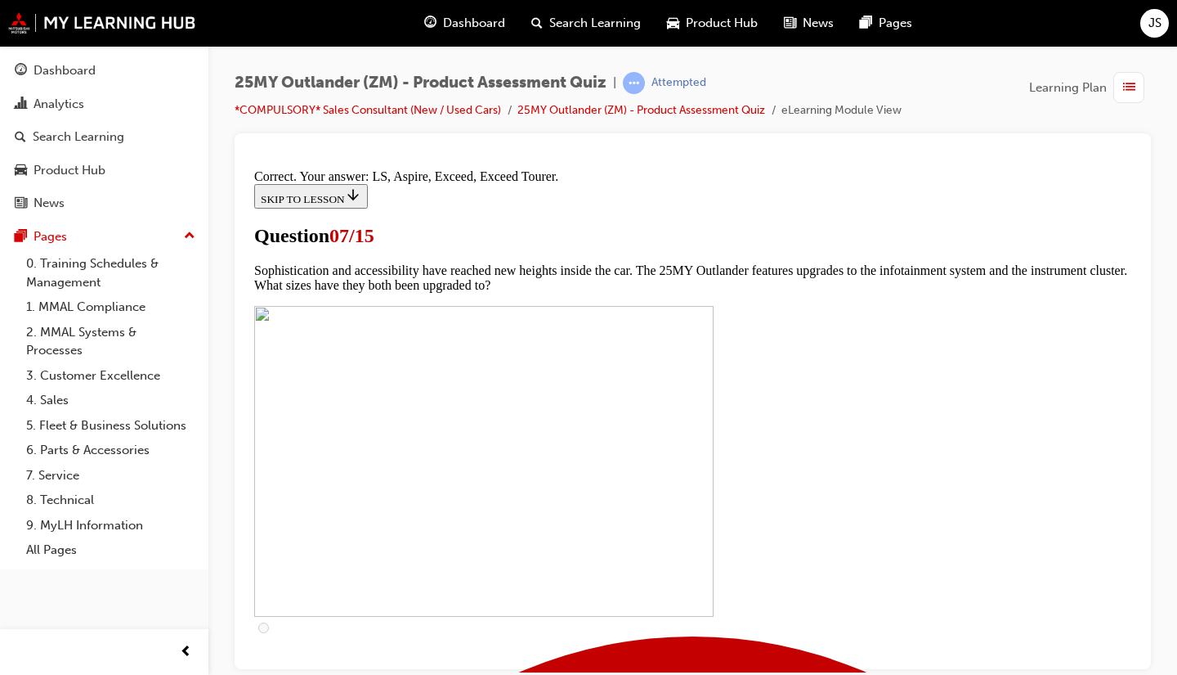
scroll to position [796, 0]
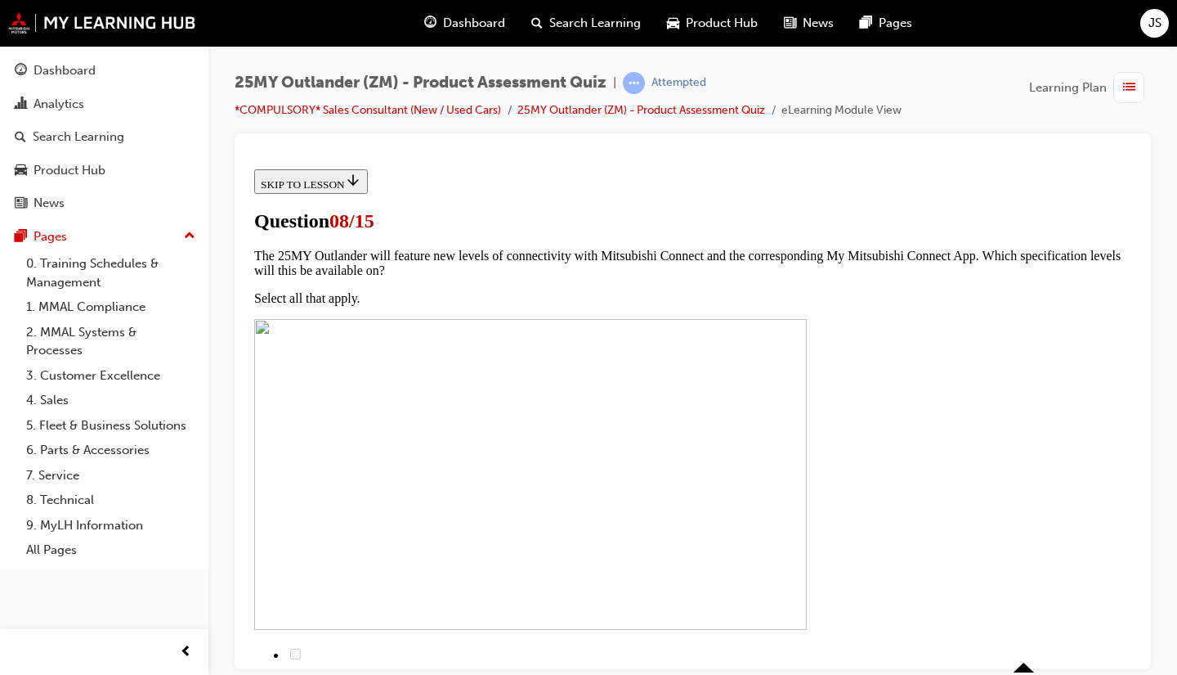
scroll to position [0, 0]
radio input "true"
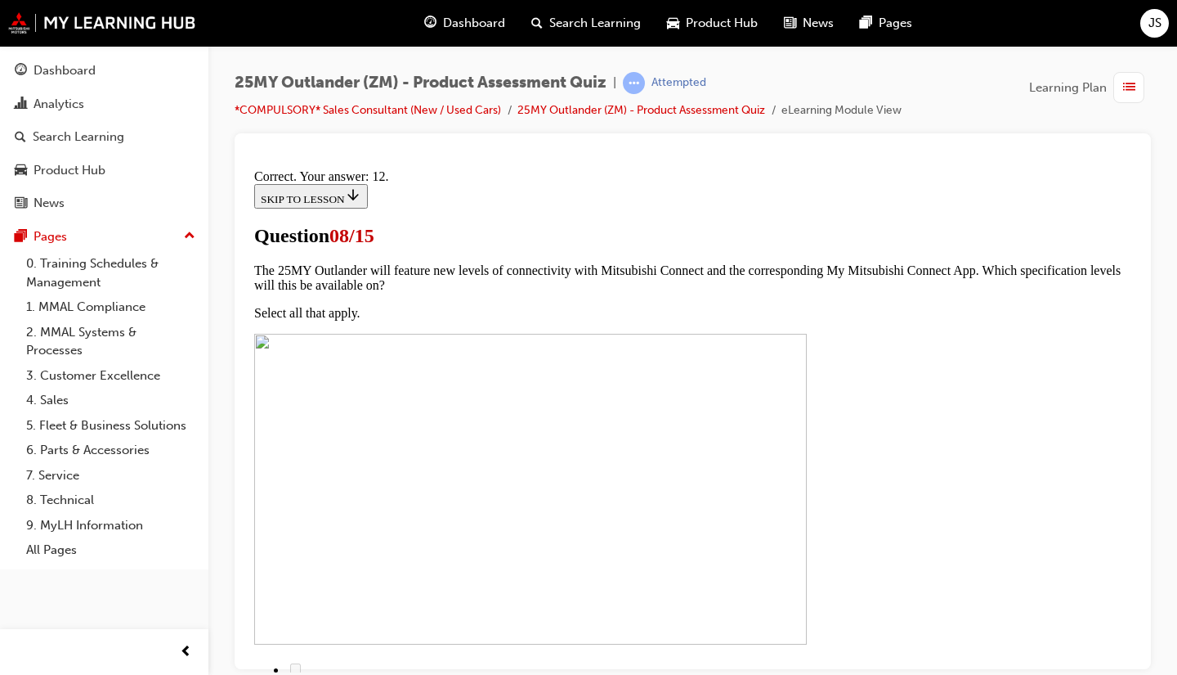
scroll to position [371, 0]
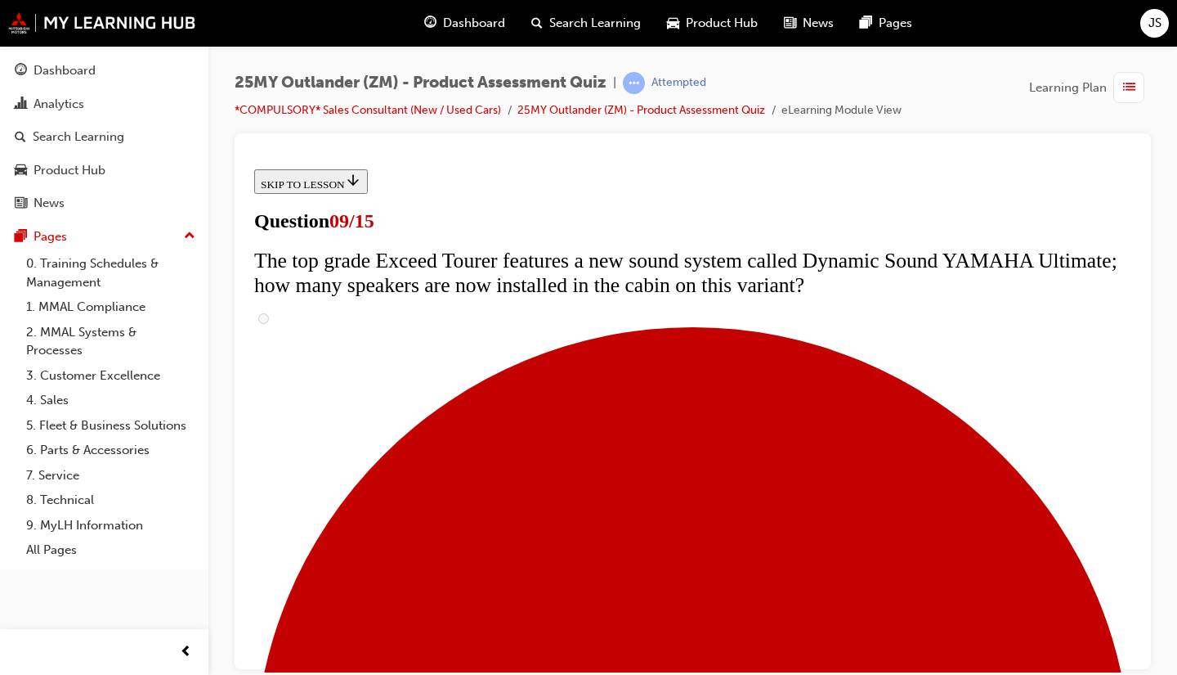
scroll to position [409, 0]
radio input "true"
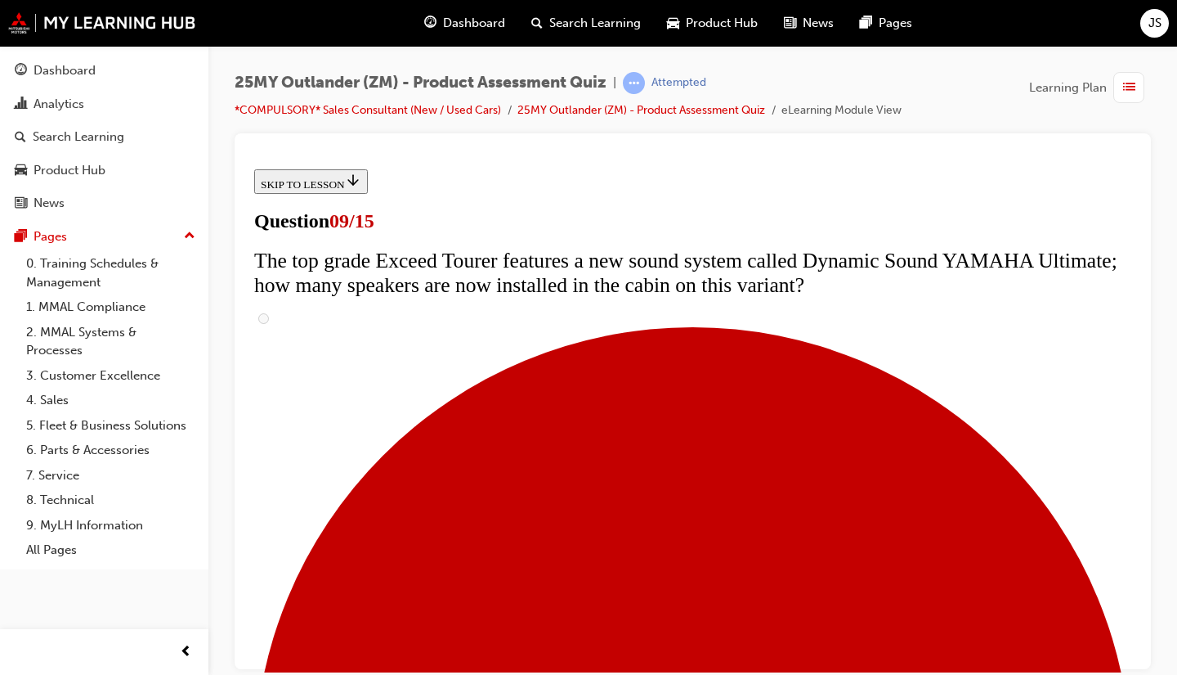
radio input "true"
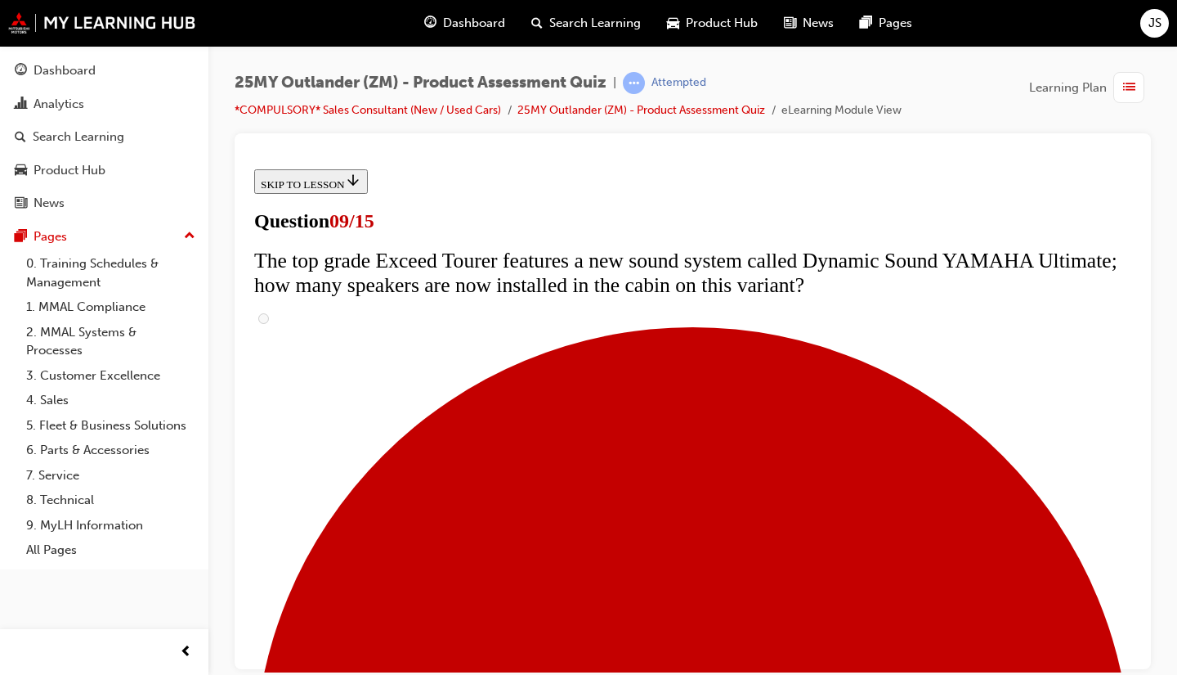
radio input "true"
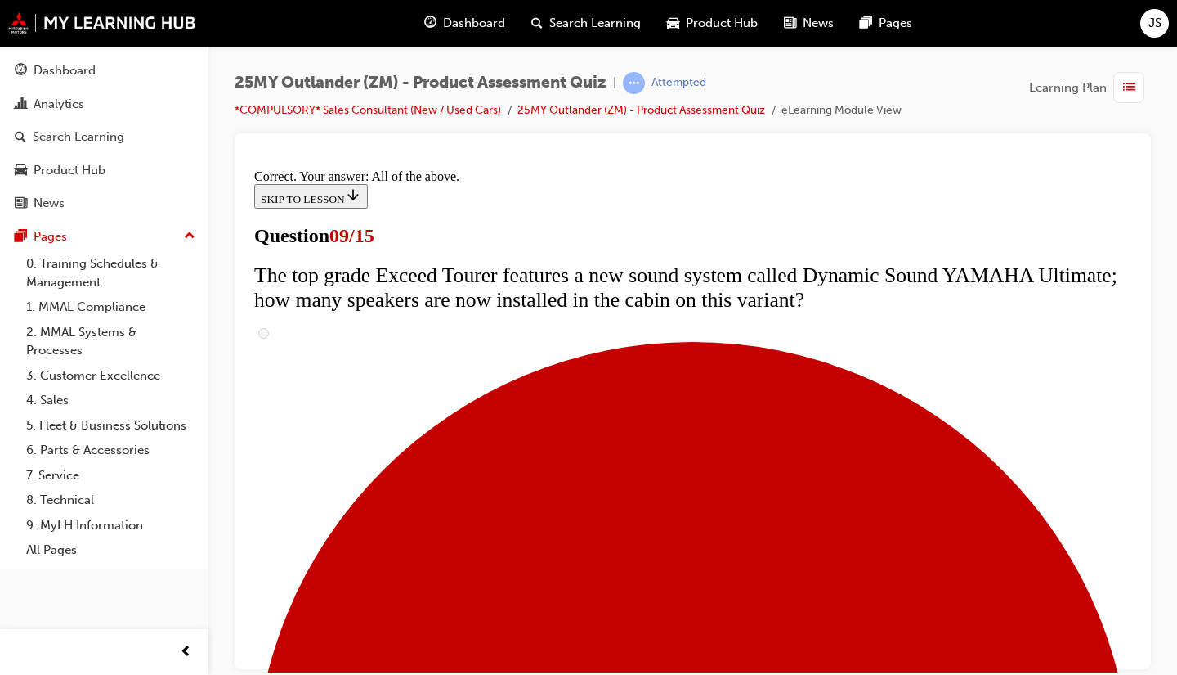
scroll to position [956, 0]
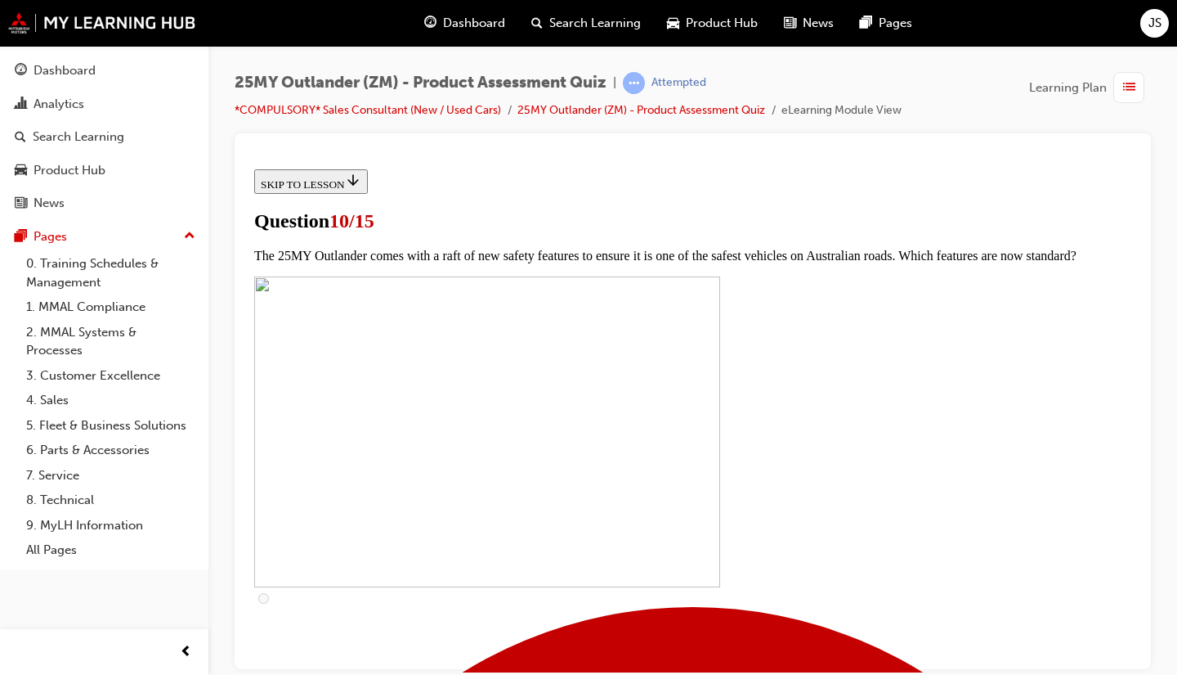
scroll to position [327, 0]
checkbox input "true"
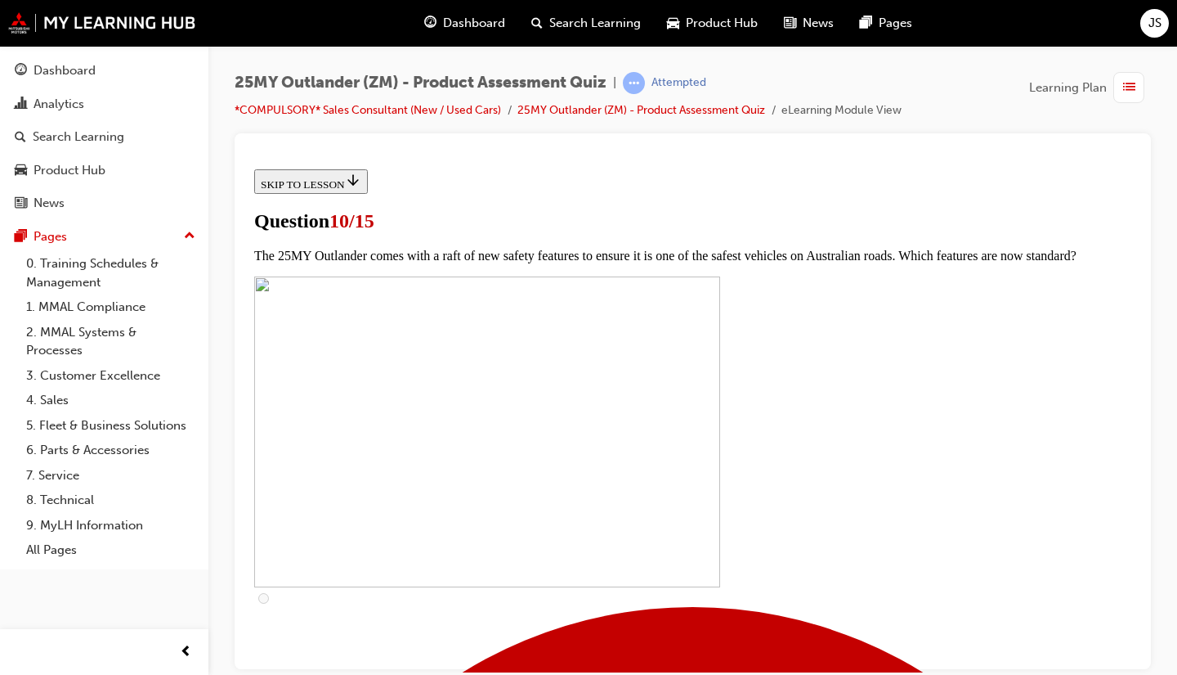
checkbox input "true"
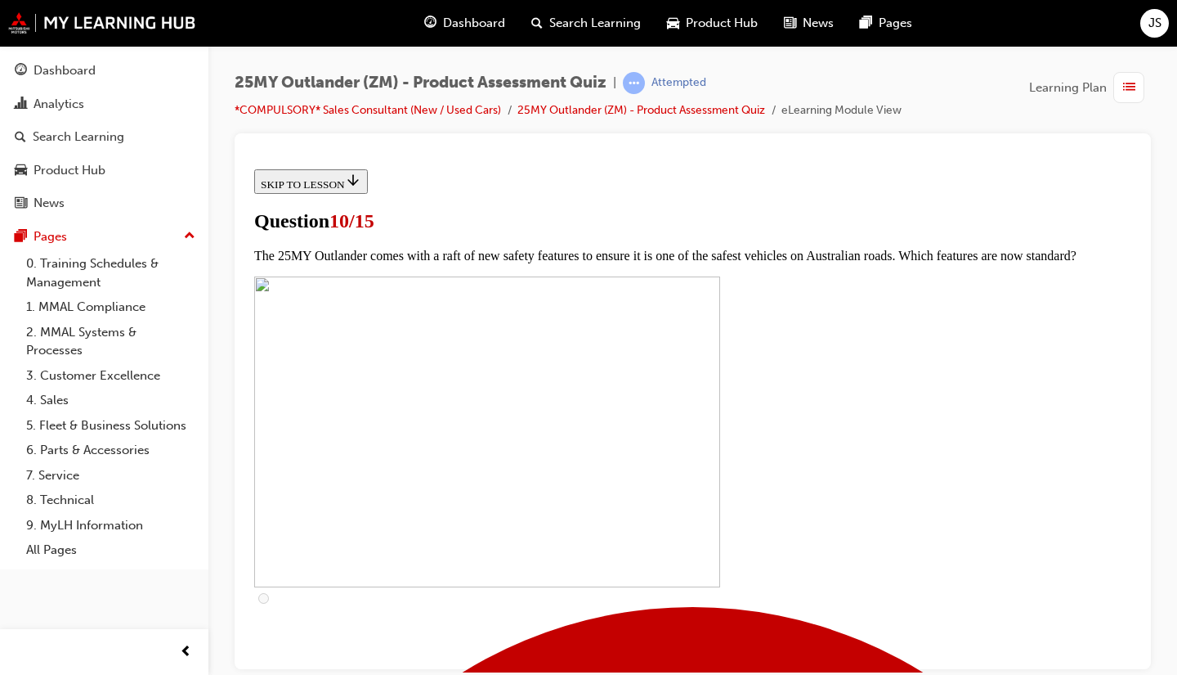
checkbox input "true"
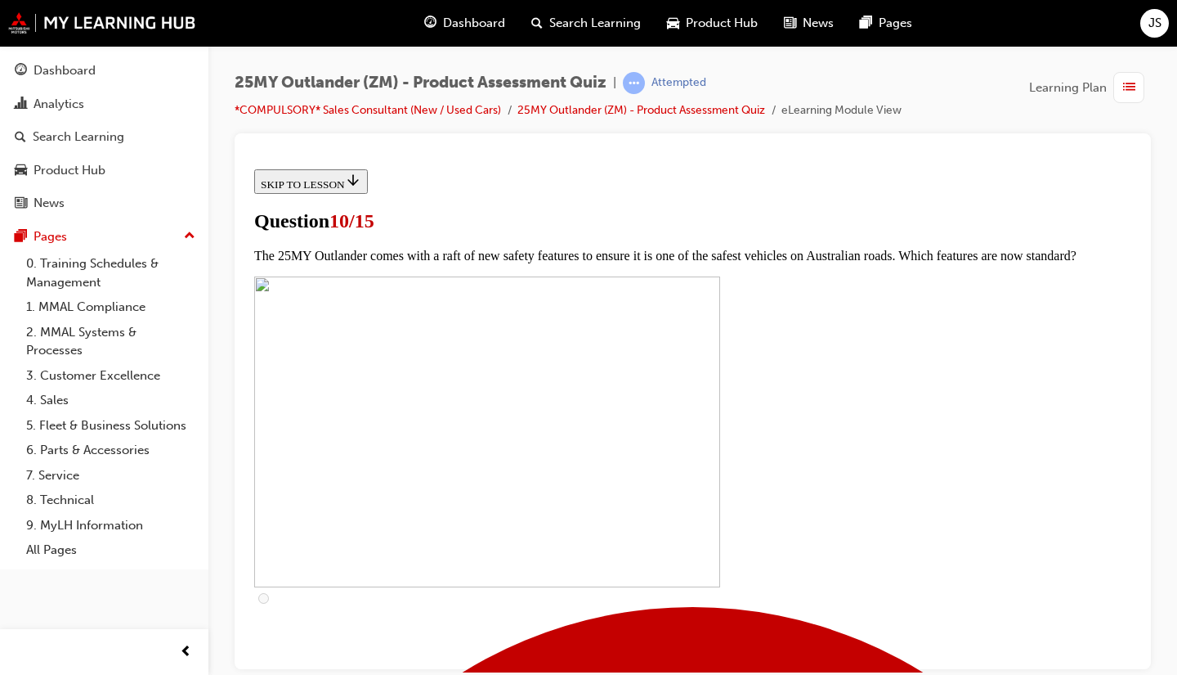
checkbox input "true"
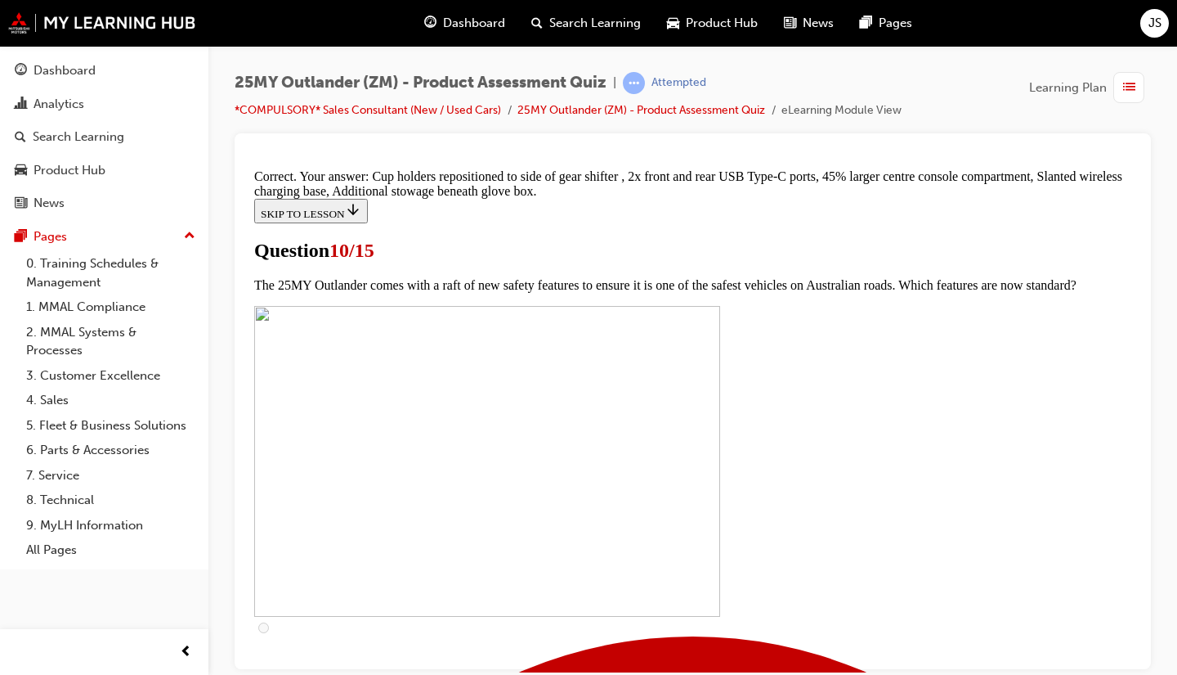
scroll to position [791, 0]
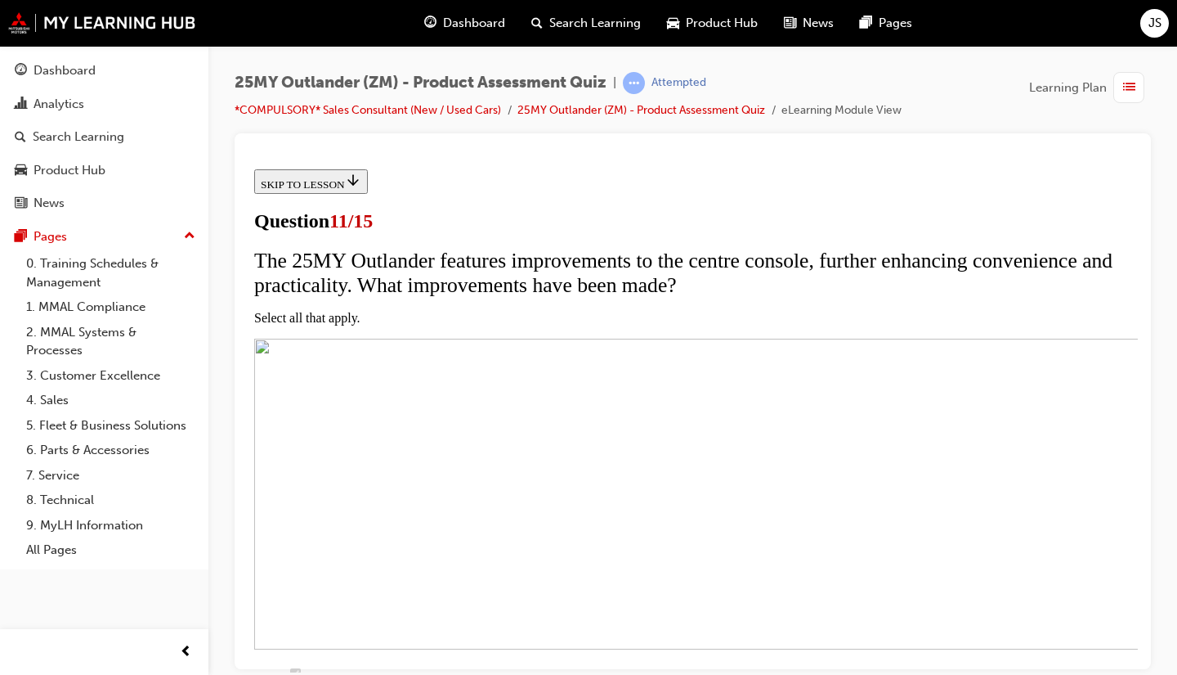
scroll to position [164, 0]
checkbox input "true"
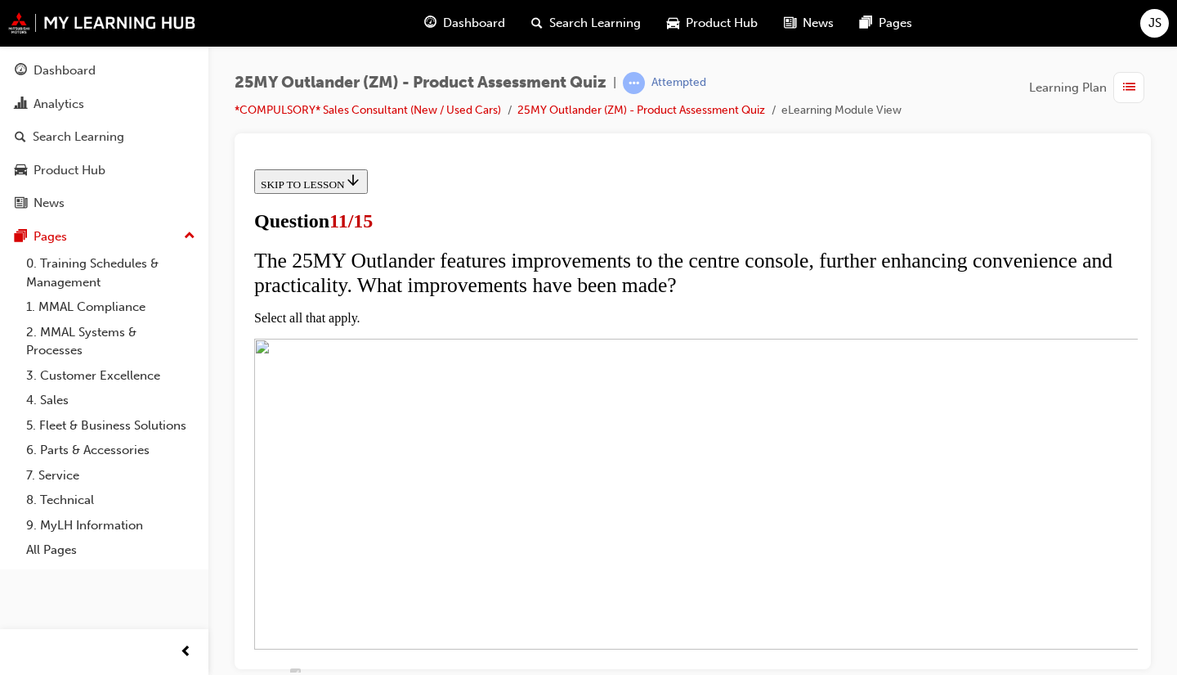
checkbox input "true"
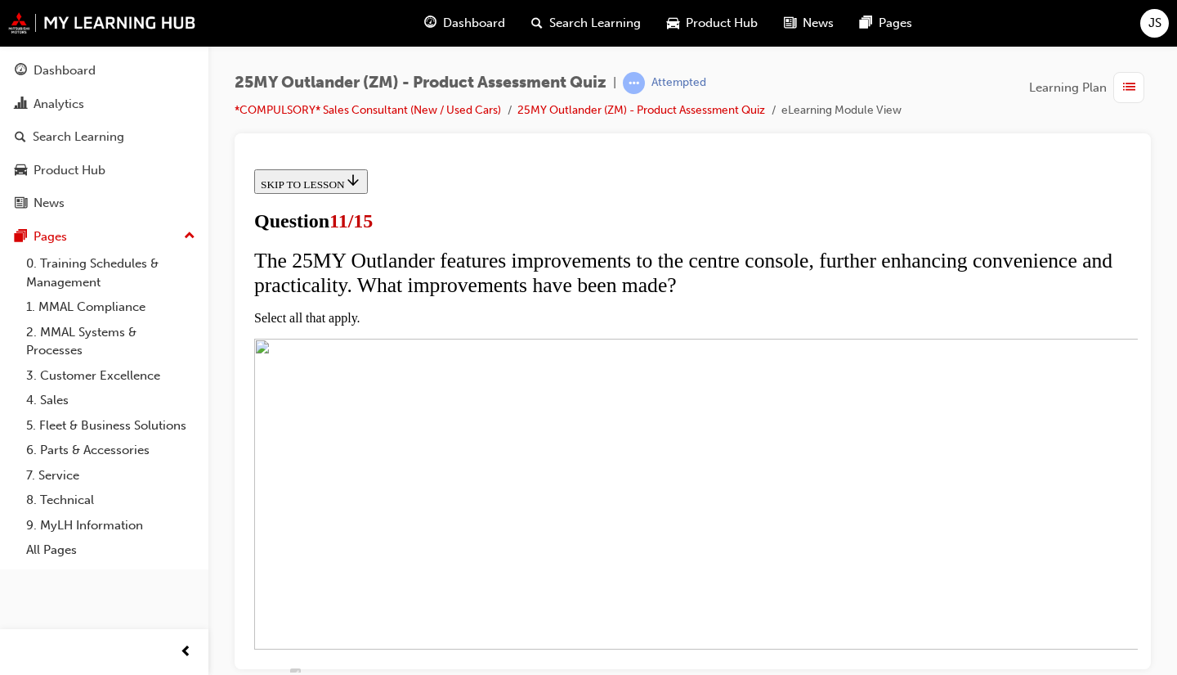
checkbox input "true"
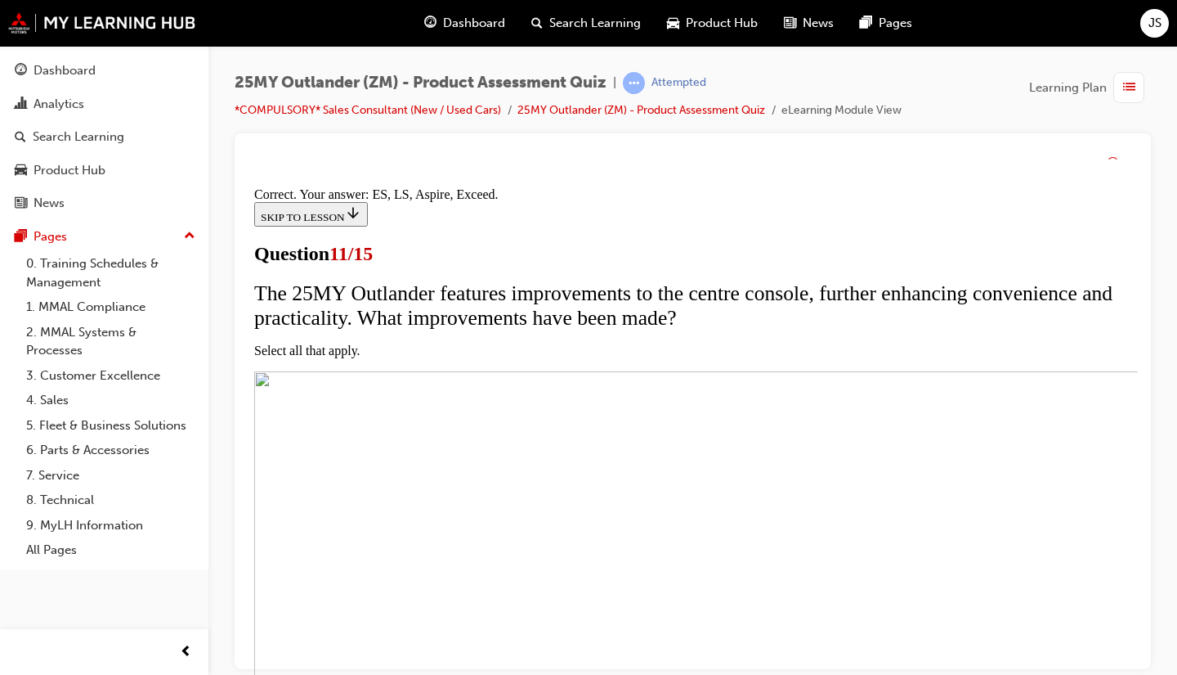
scroll to position [464, 0]
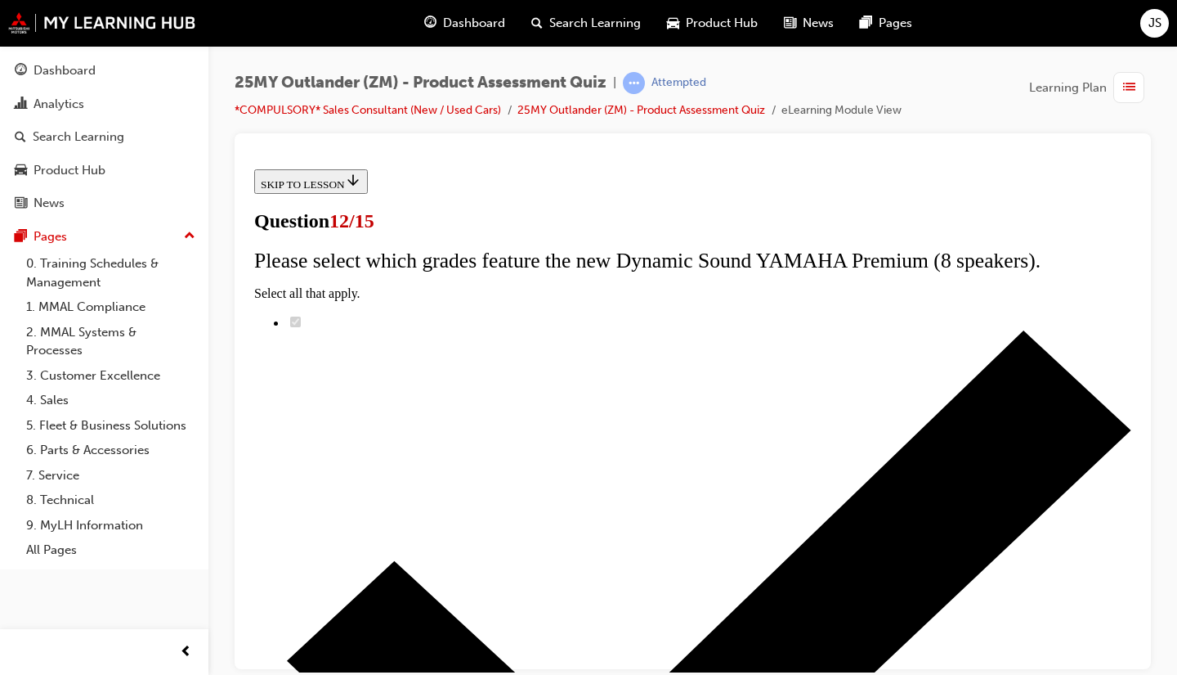
scroll to position [164, 0]
radio input "true"
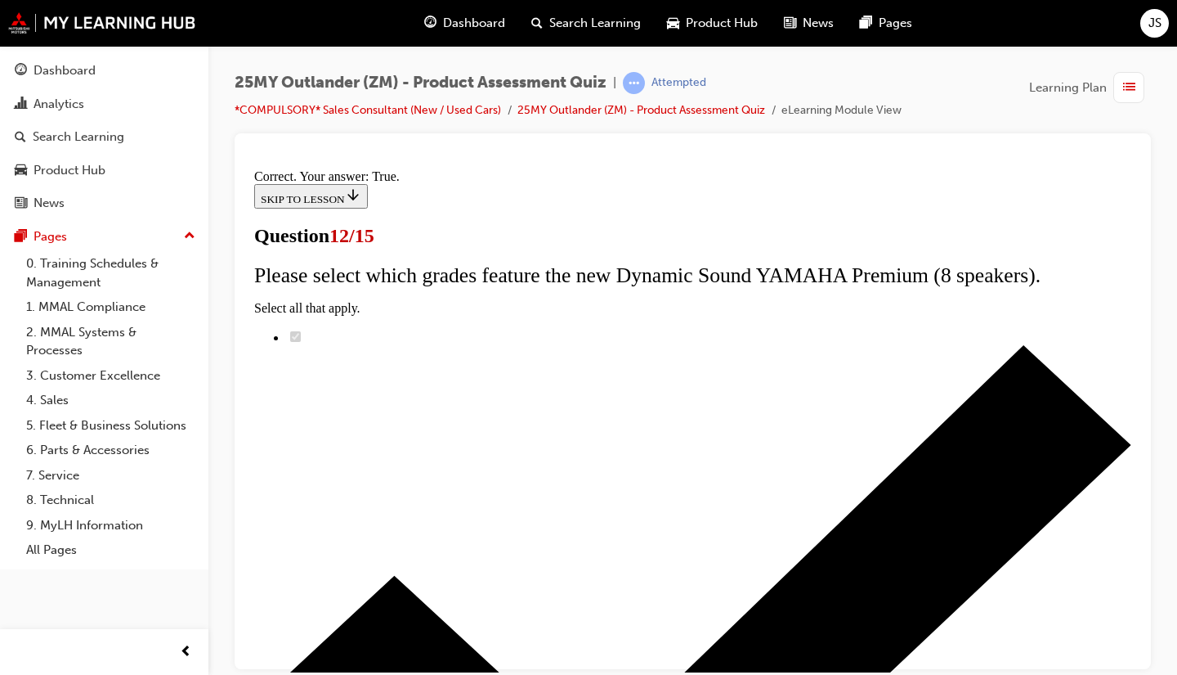
scroll to position [268, 0]
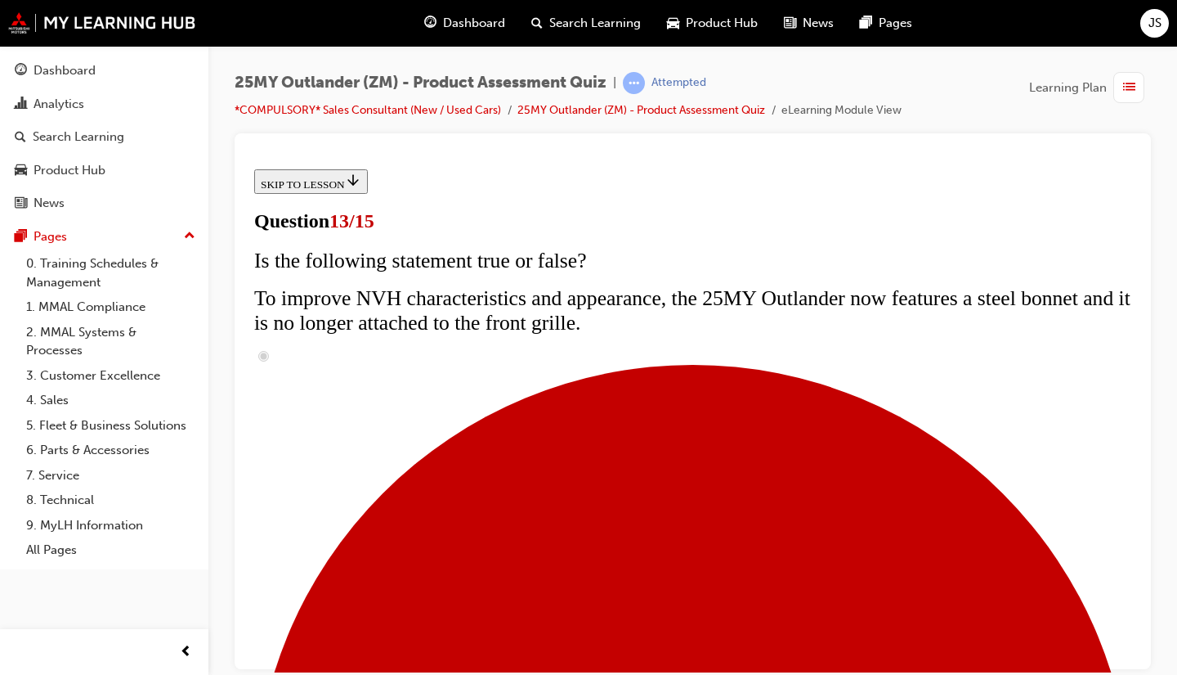
scroll to position [164, 0]
radio input "true"
drag, startPoint x: 608, startPoint y: 412, endPoint x: 604, endPoint y: 425, distance: 13.7
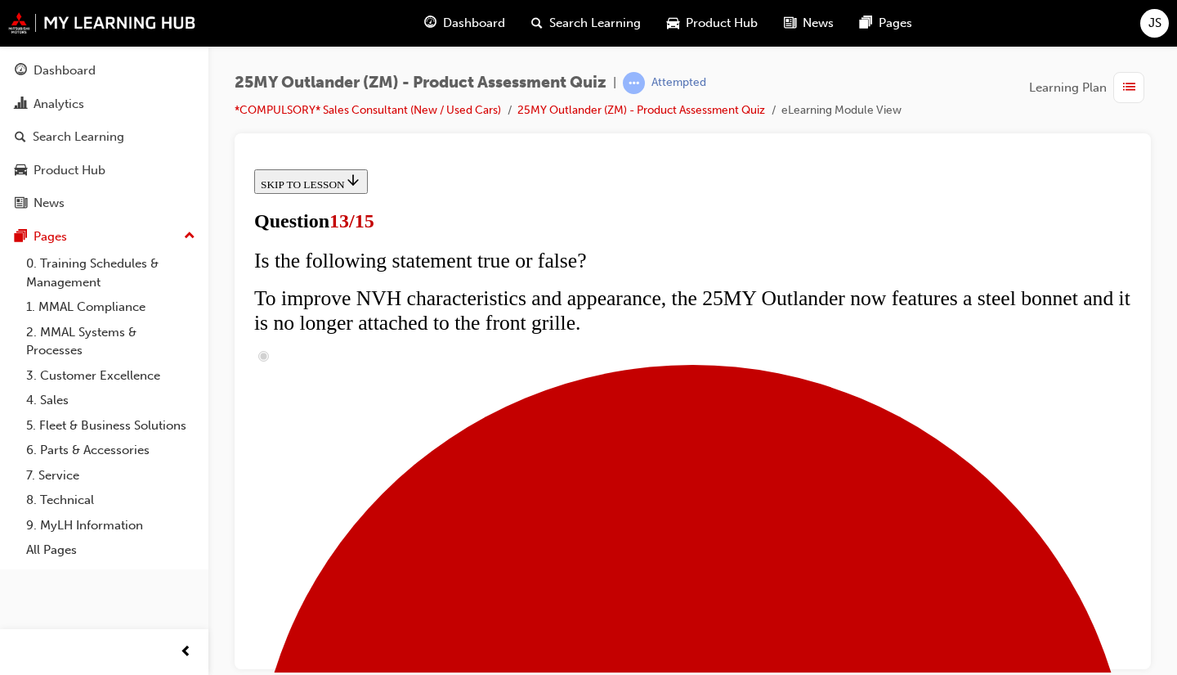
radio input "true"
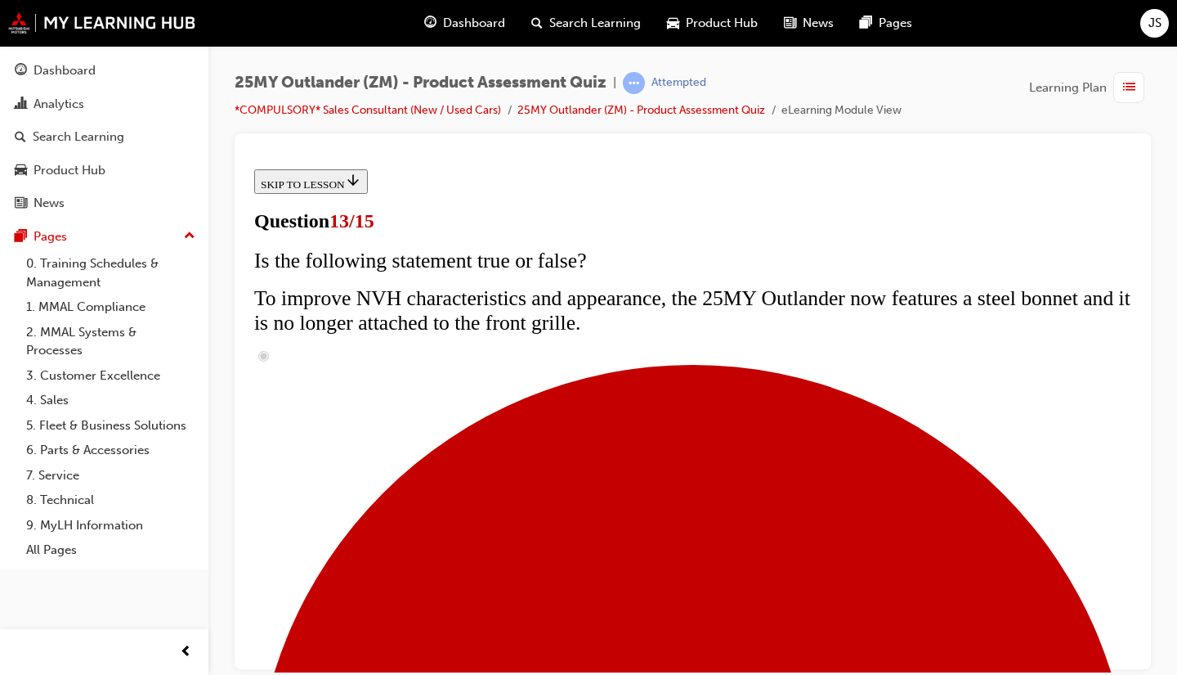
radio input "true"
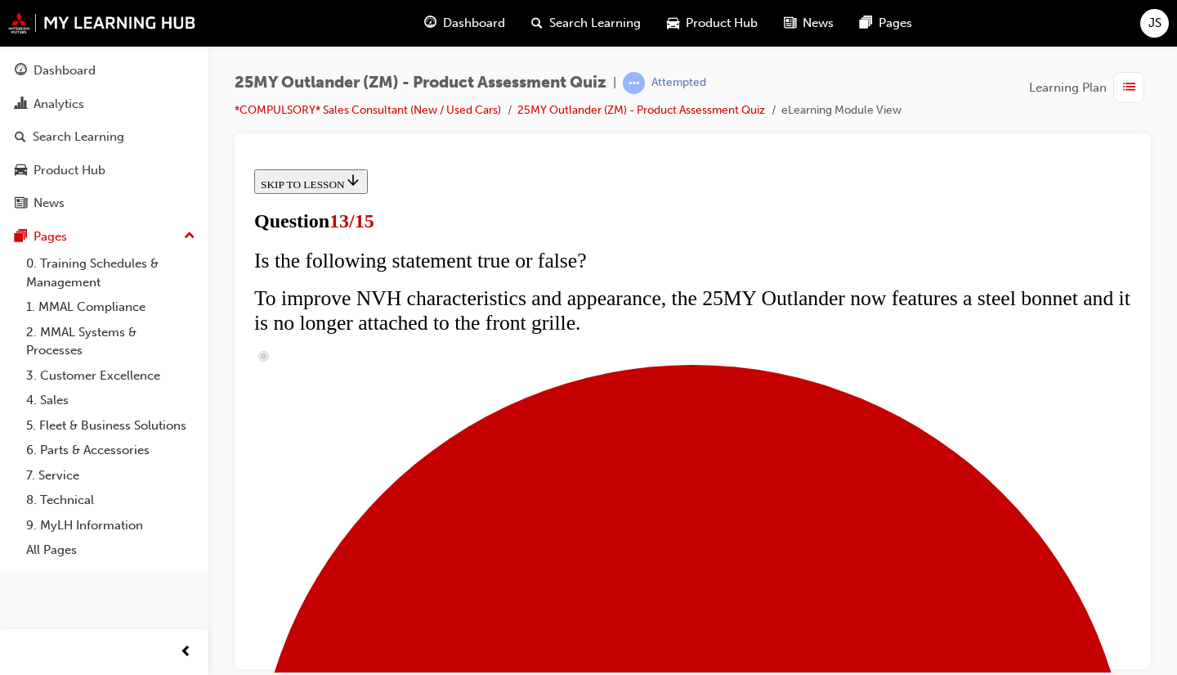
drag, startPoint x: 613, startPoint y: 424, endPoint x: 586, endPoint y: 468, distance: 51.7
radio input "true"
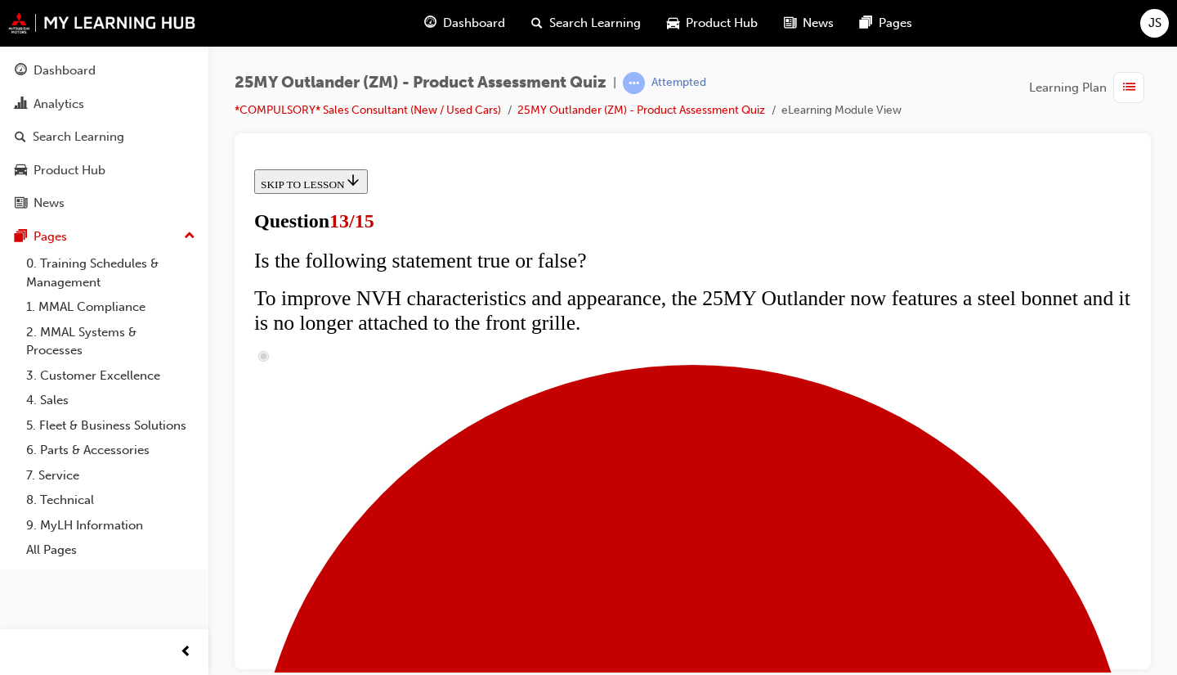
radio input "true"
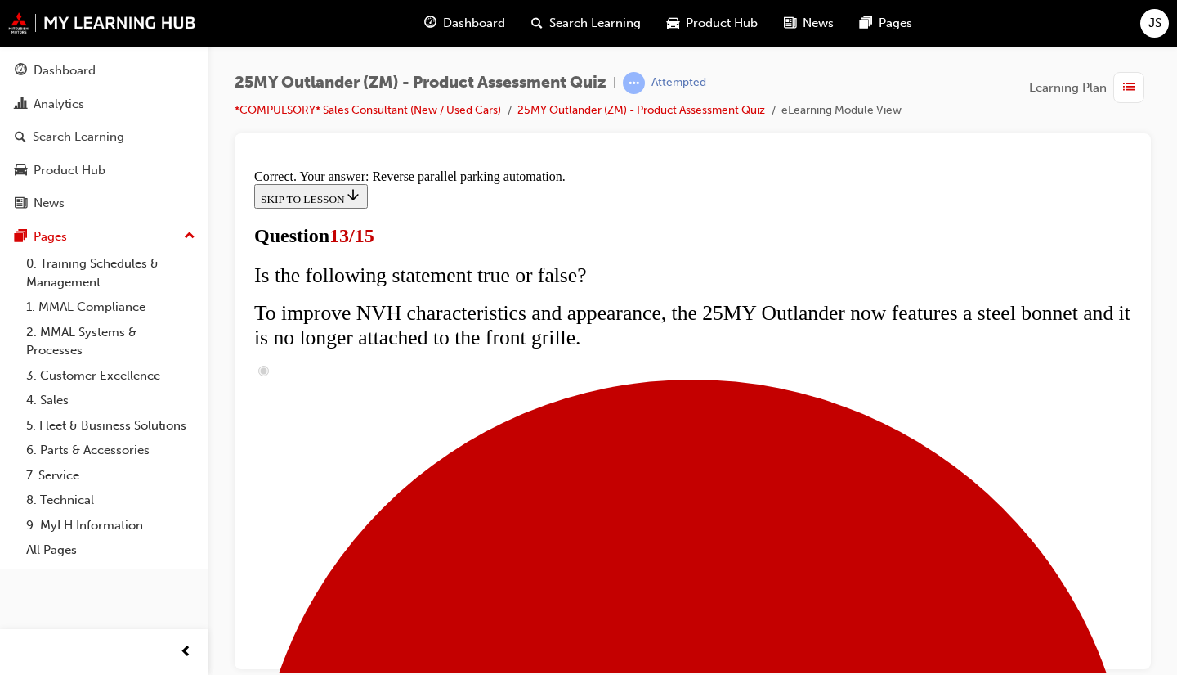
scroll to position [502, 0]
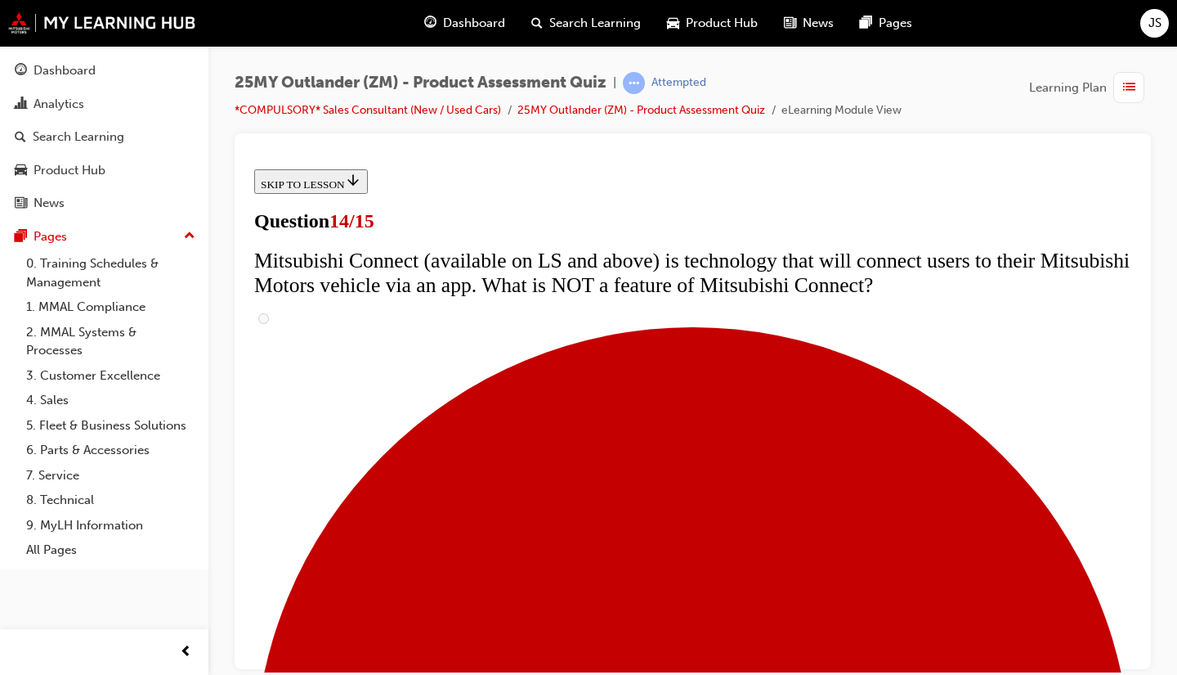
scroll to position [708, 0]
radio input "true"
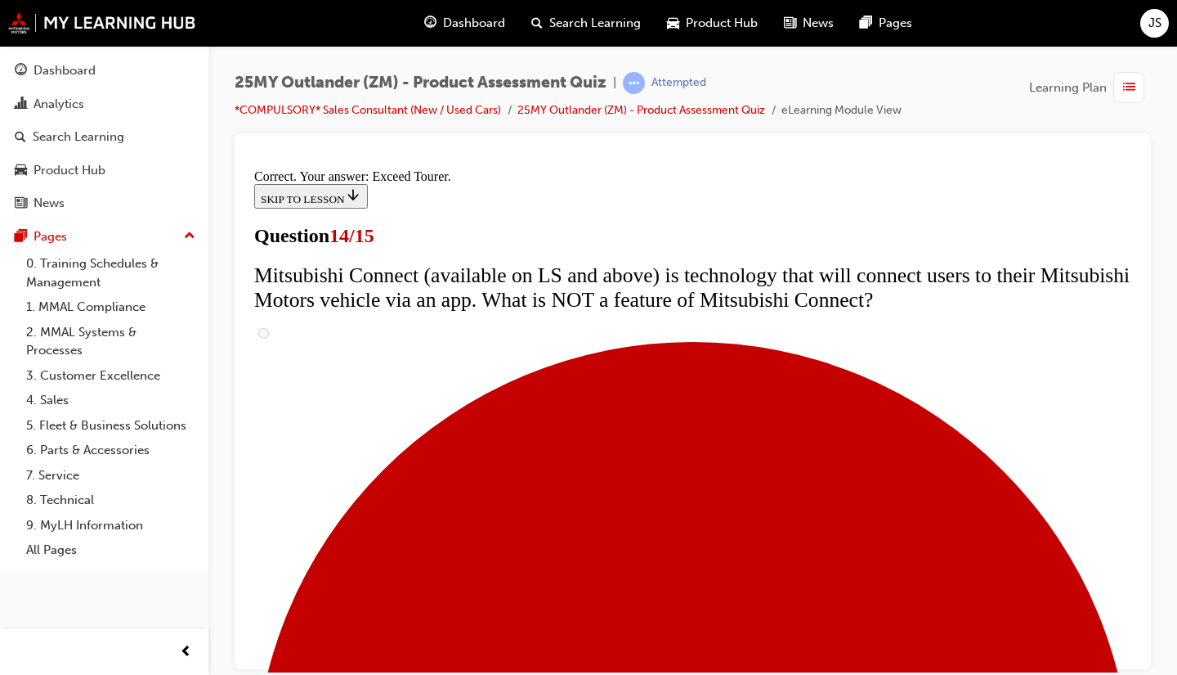
scroll to position [760, 0]
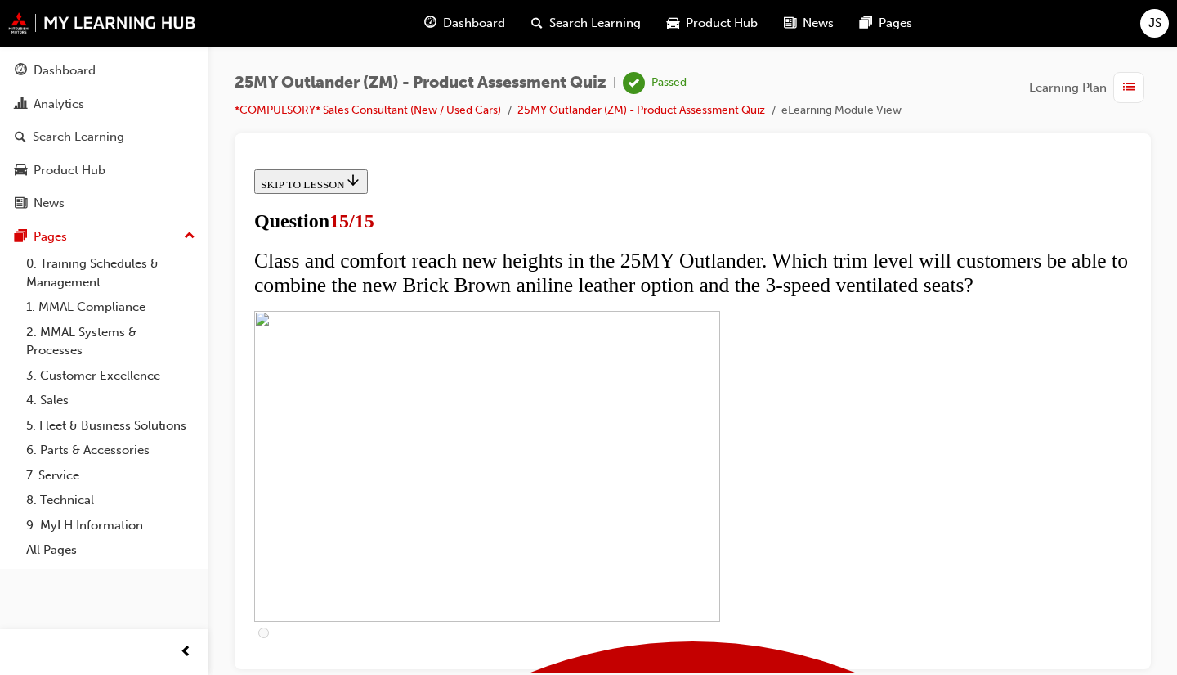
scroll to position [324, 0]
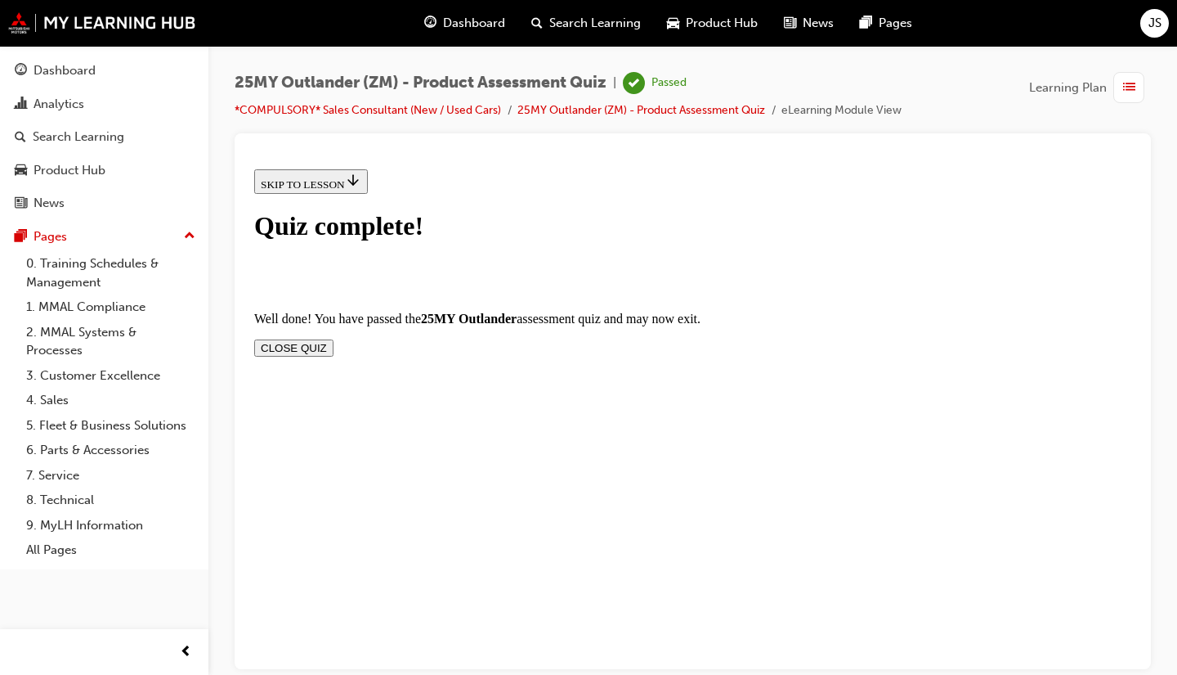
click at [334, 338] on button "CLOSE QUIZ" at bounding box center [293, 346] width 79 height 17
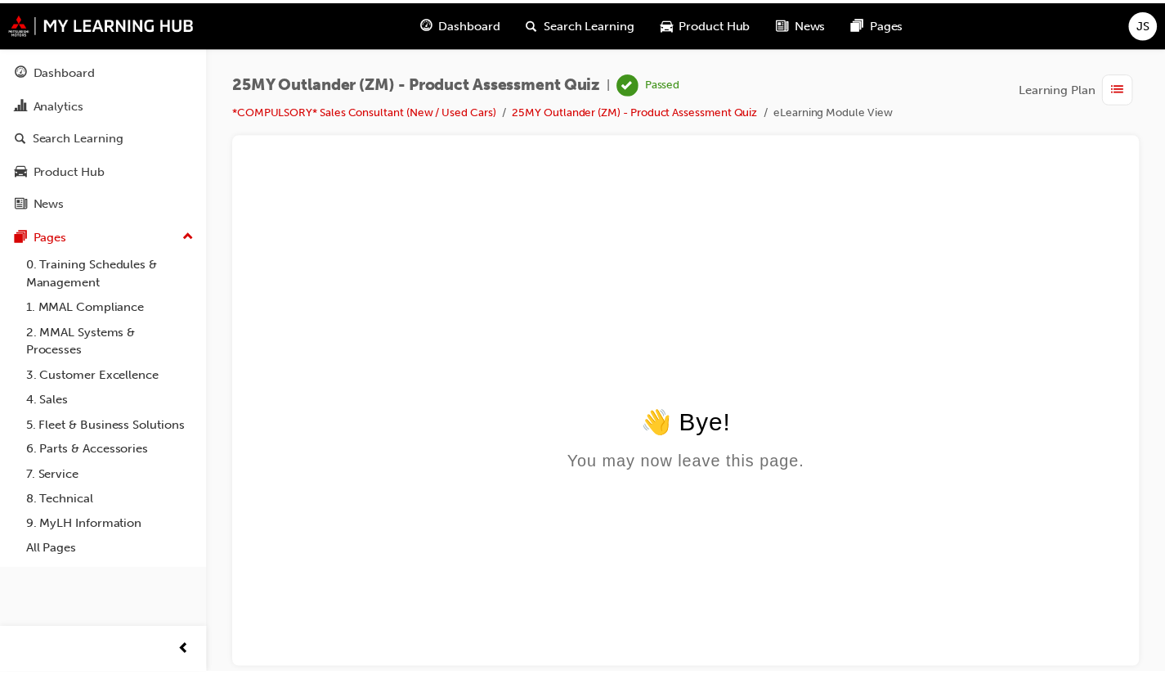
scroll to position [0, 0]
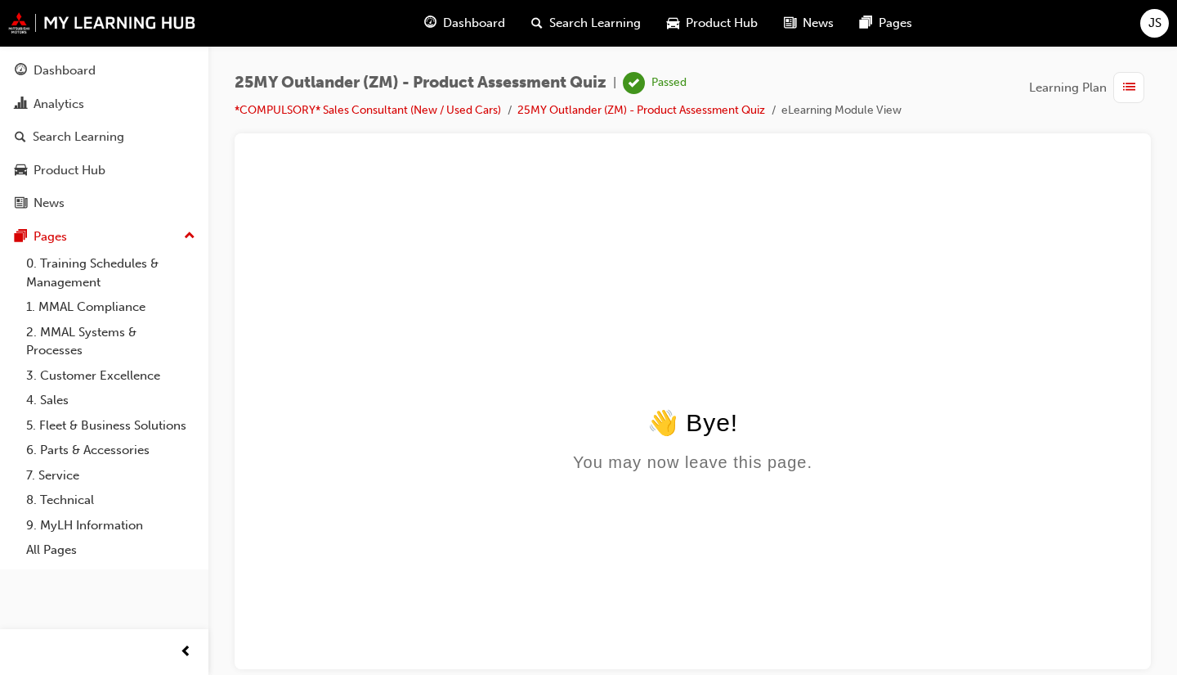
click at [482, 32] on span "Dashboard" at bounding box center [474, 23] width 62 height 19
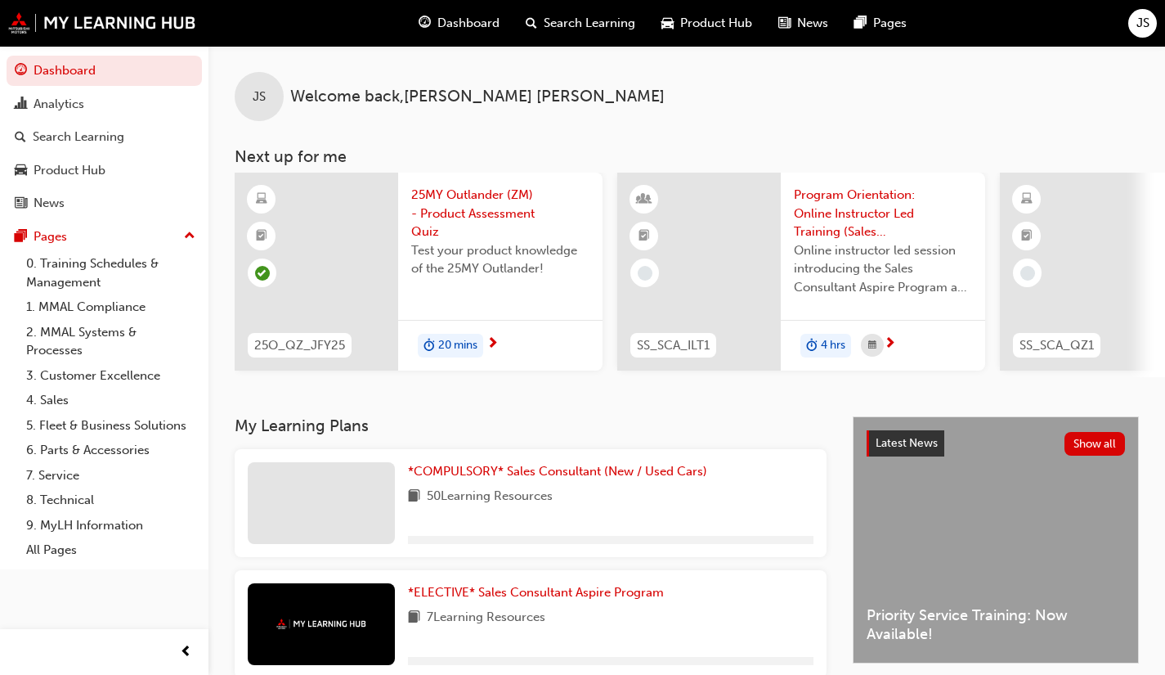
drag, startPoint x: 478, startPoint y: 36, endPoint x: 805, endPoint y: 96, distance: 331.6
click at [805, 96] on div "JS Welcome back , [PERSON_NAME]" at bounding box center [686, 83] width 957 height 75
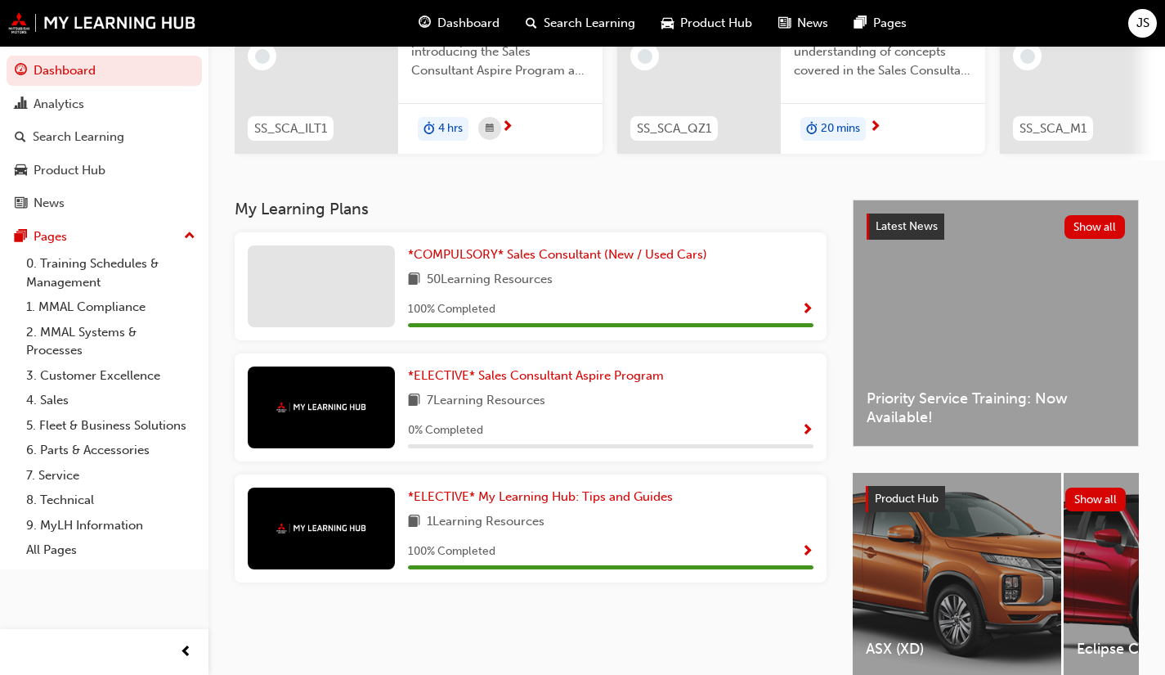
scroll to position [139, 0]
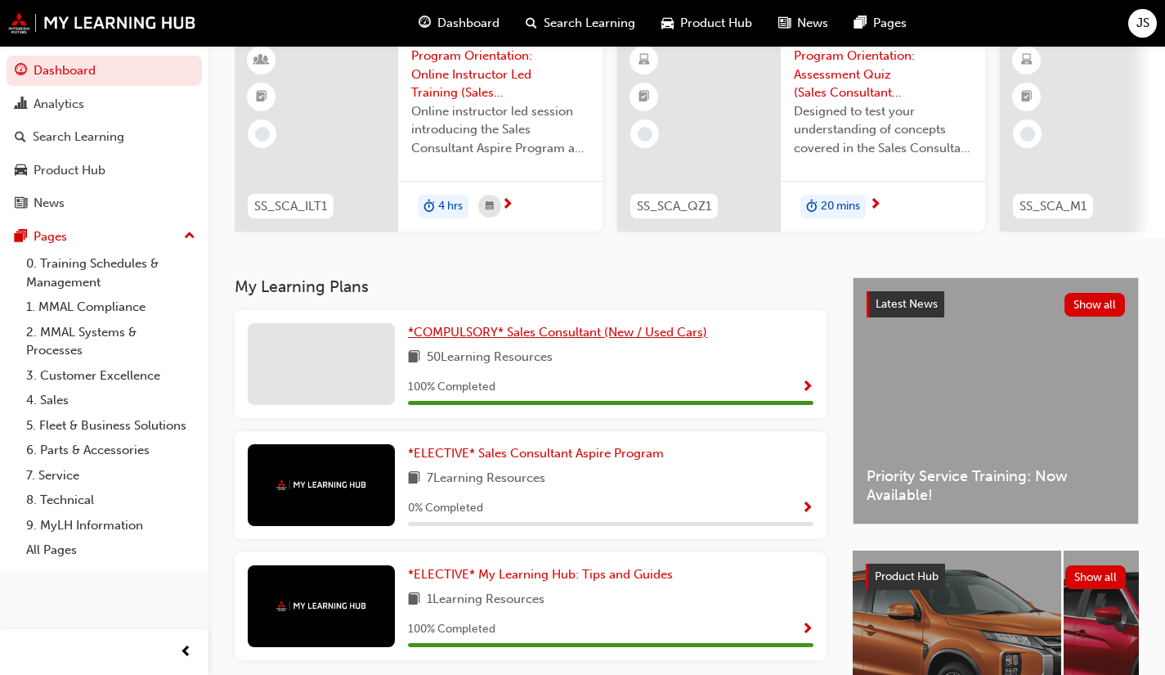
click at [599, 334] on span "*COMPULSORY* Sales Consultant (New / Used Cars)" at bounding box center [557, 332] width 299 height 15
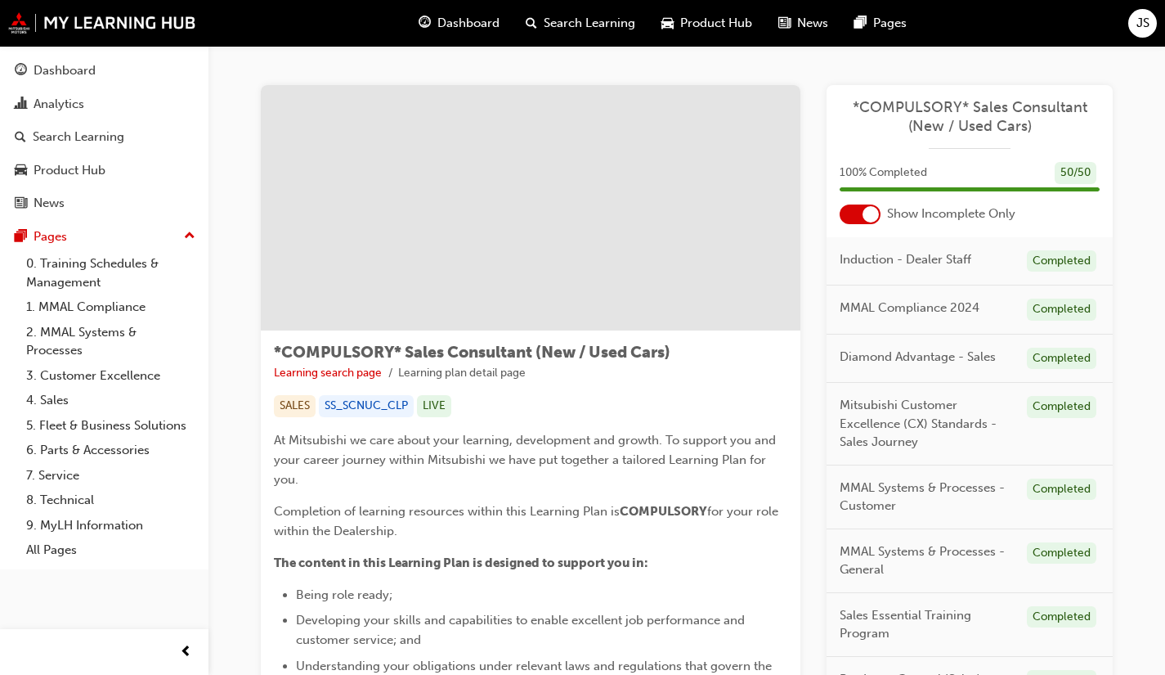
click at [864, 213] on div at bounding box center [860, 214] width 41 height 20
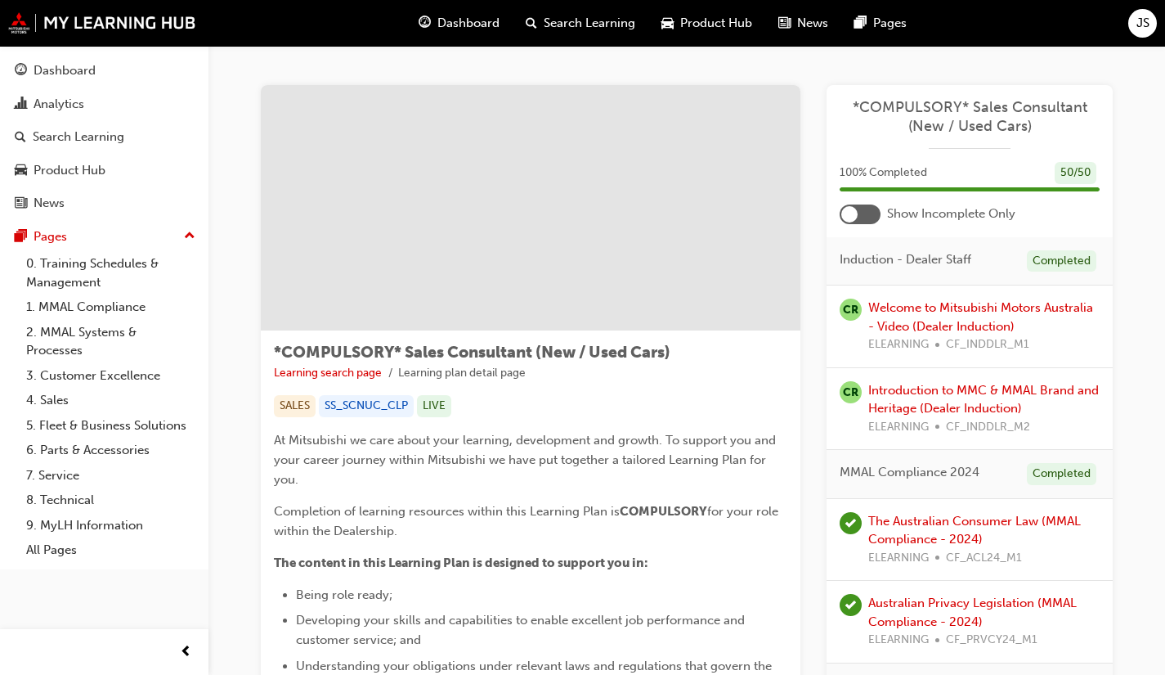
click at [859, 217] on div at bounding box center [860, 214] width 41 height 20
